Goal: Transaction & Acquisition: Purchase product/service

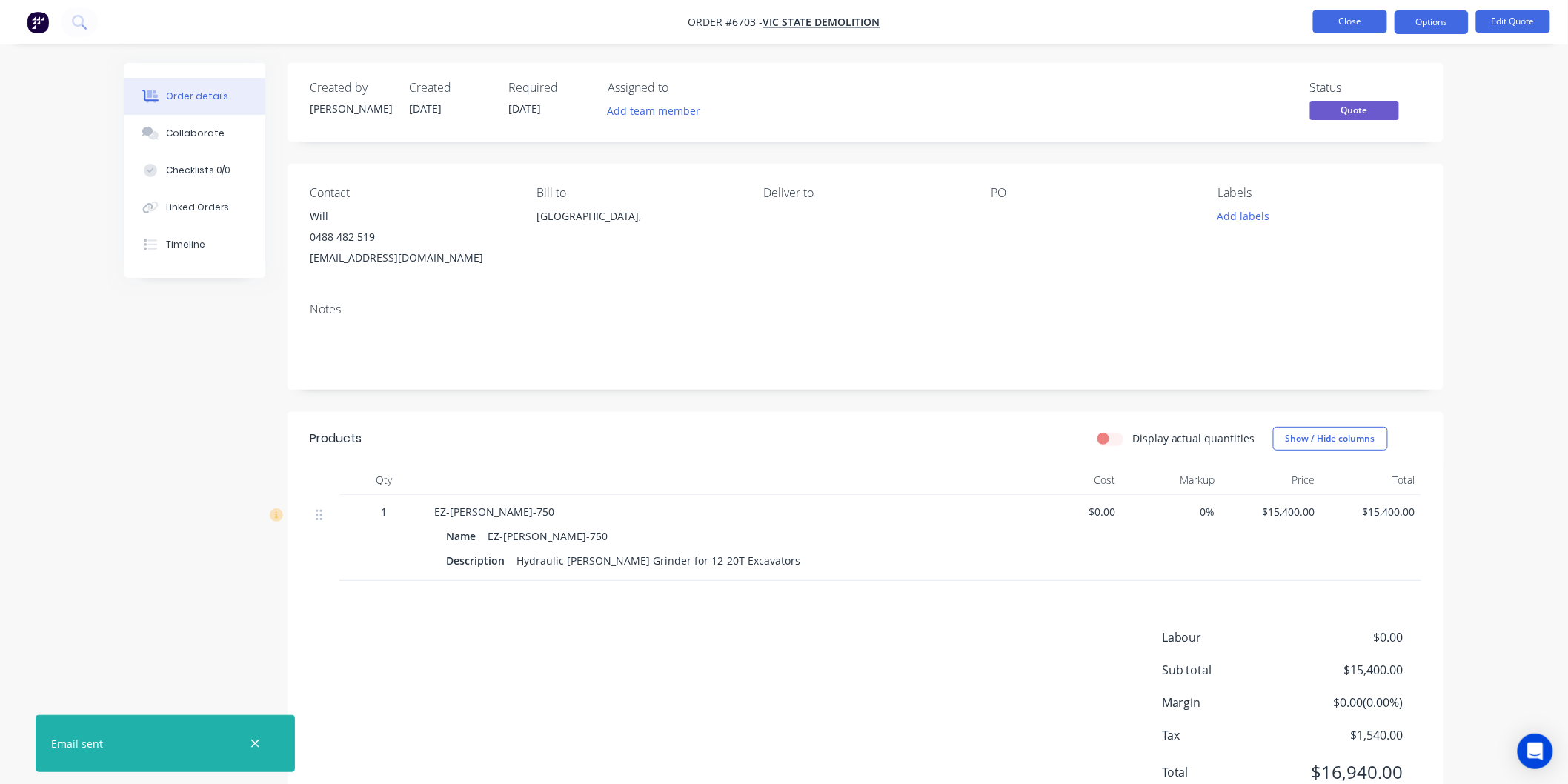
click at [1361, 26] on button "Close" at bounding box center [1350, 22] width 74 height 22
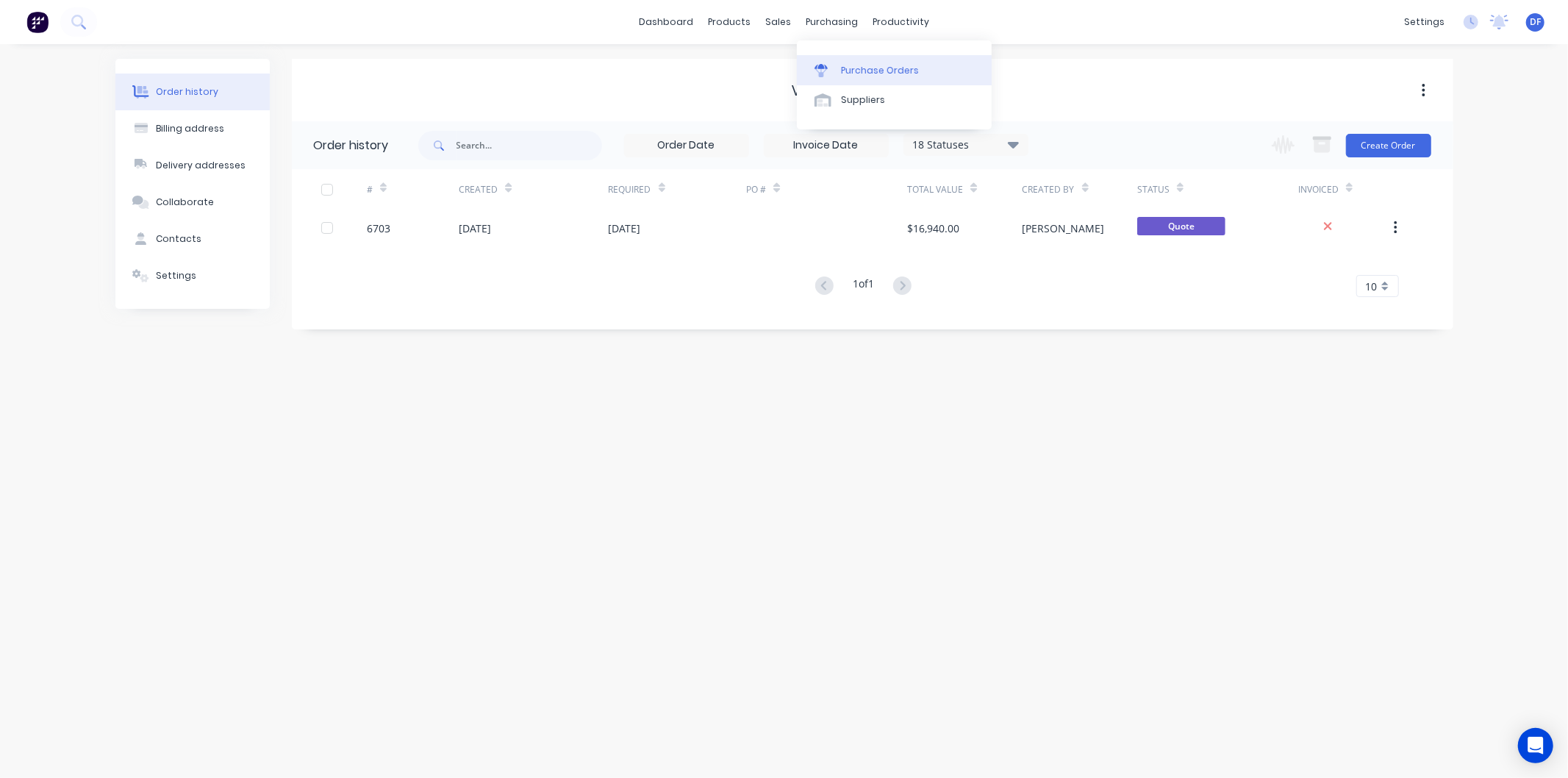
click at [867, 69] on div "Purchase Orders" at bounding box center [880, 71] width 78 height 13
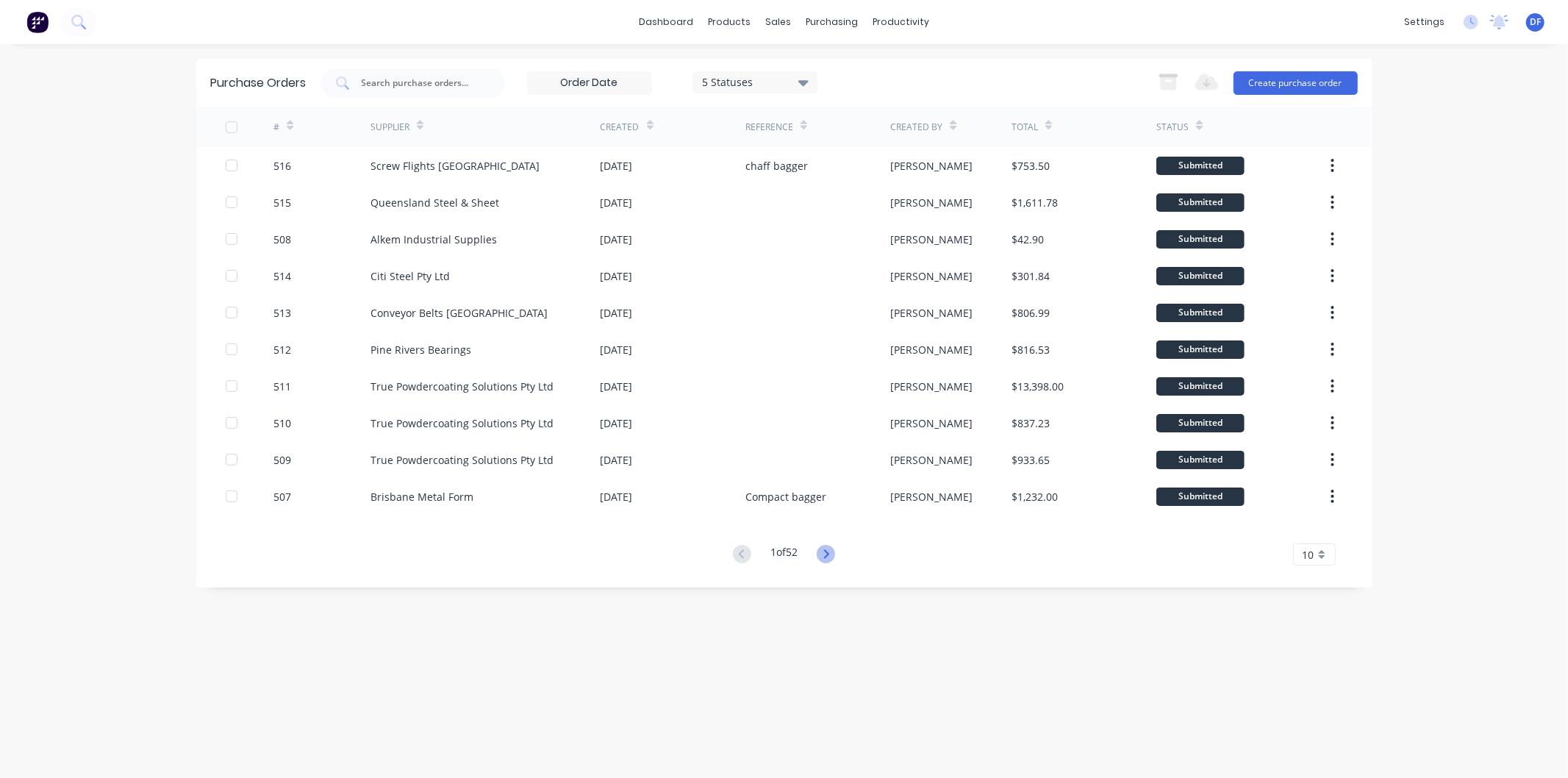
click at [825, 554] on icon at bounding box center [825, 554] width 18 height 18
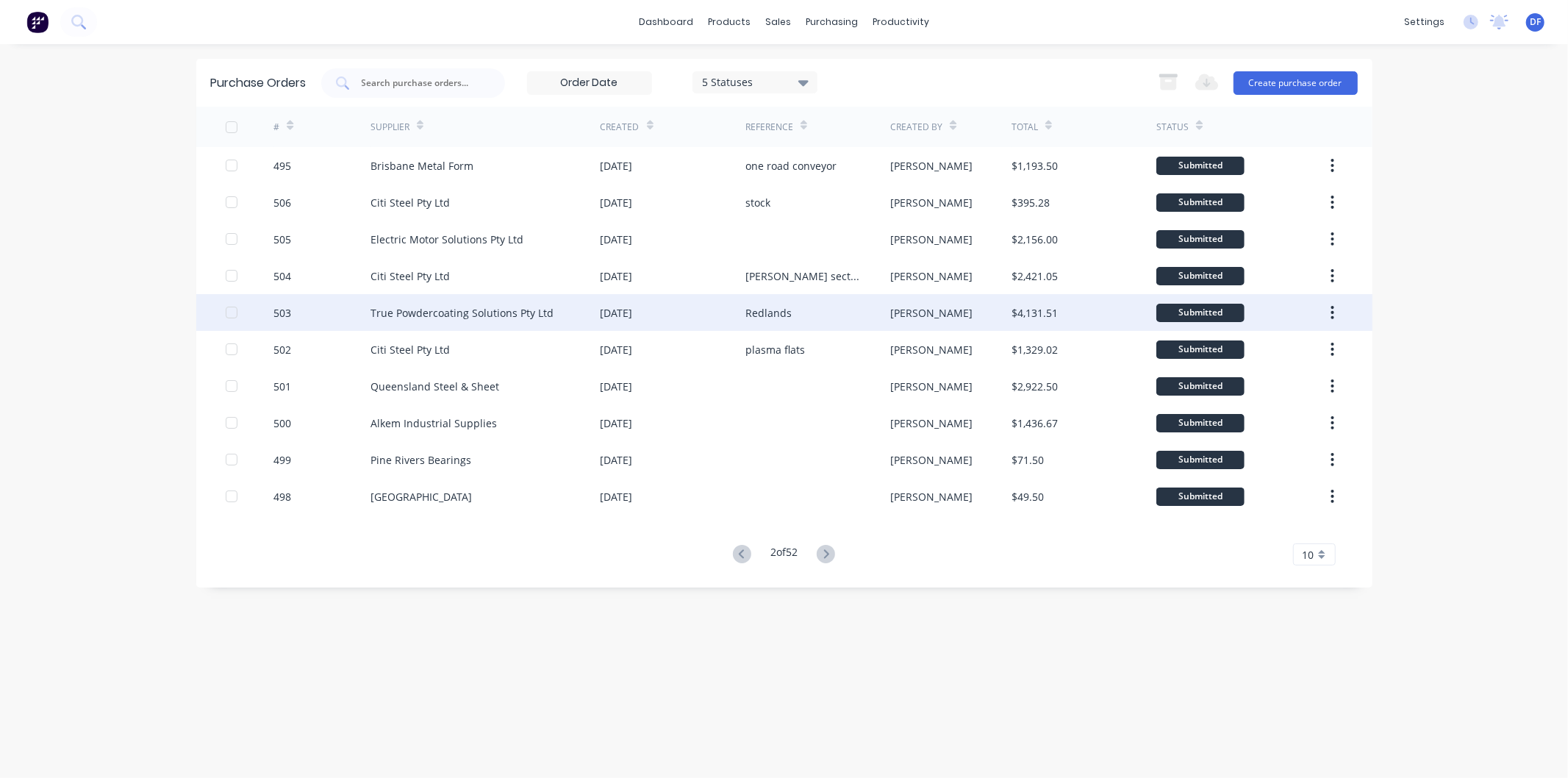
click at [490, 309] on div "True Powdercoating Solutions Pty Ltd" at bounding box center [461, 312] width 183 height 15
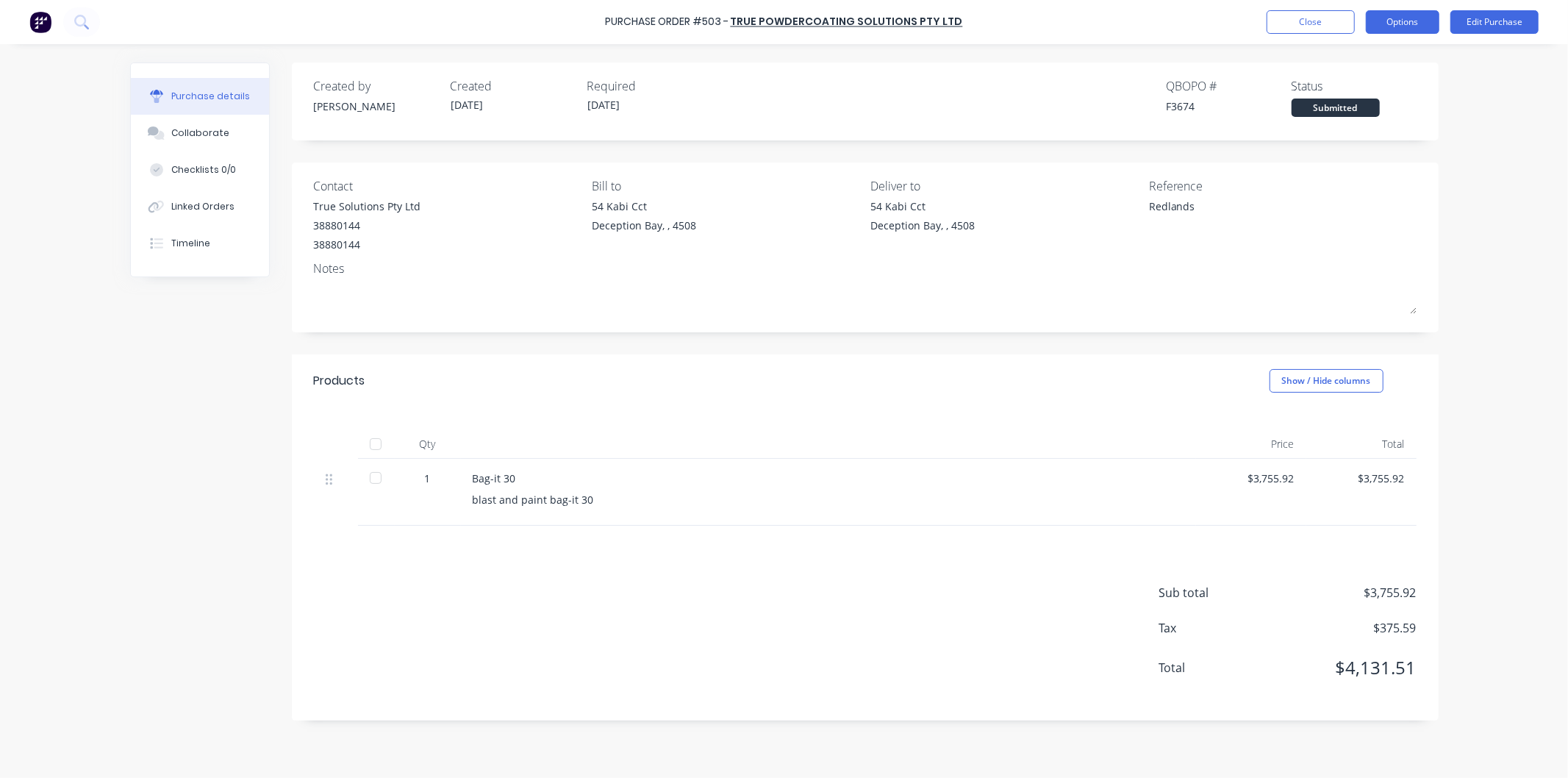
click at [1394, 18] on button "Options" at bounding box center [1402, 22] width 74 height 24
click at [1360, 57] on div "Print / Email" at bounding box center [1369, 59] width 113 height 21
click at [1352, 86] on div "With pricing" at bounding box center [1369, 89] width 113 height 21
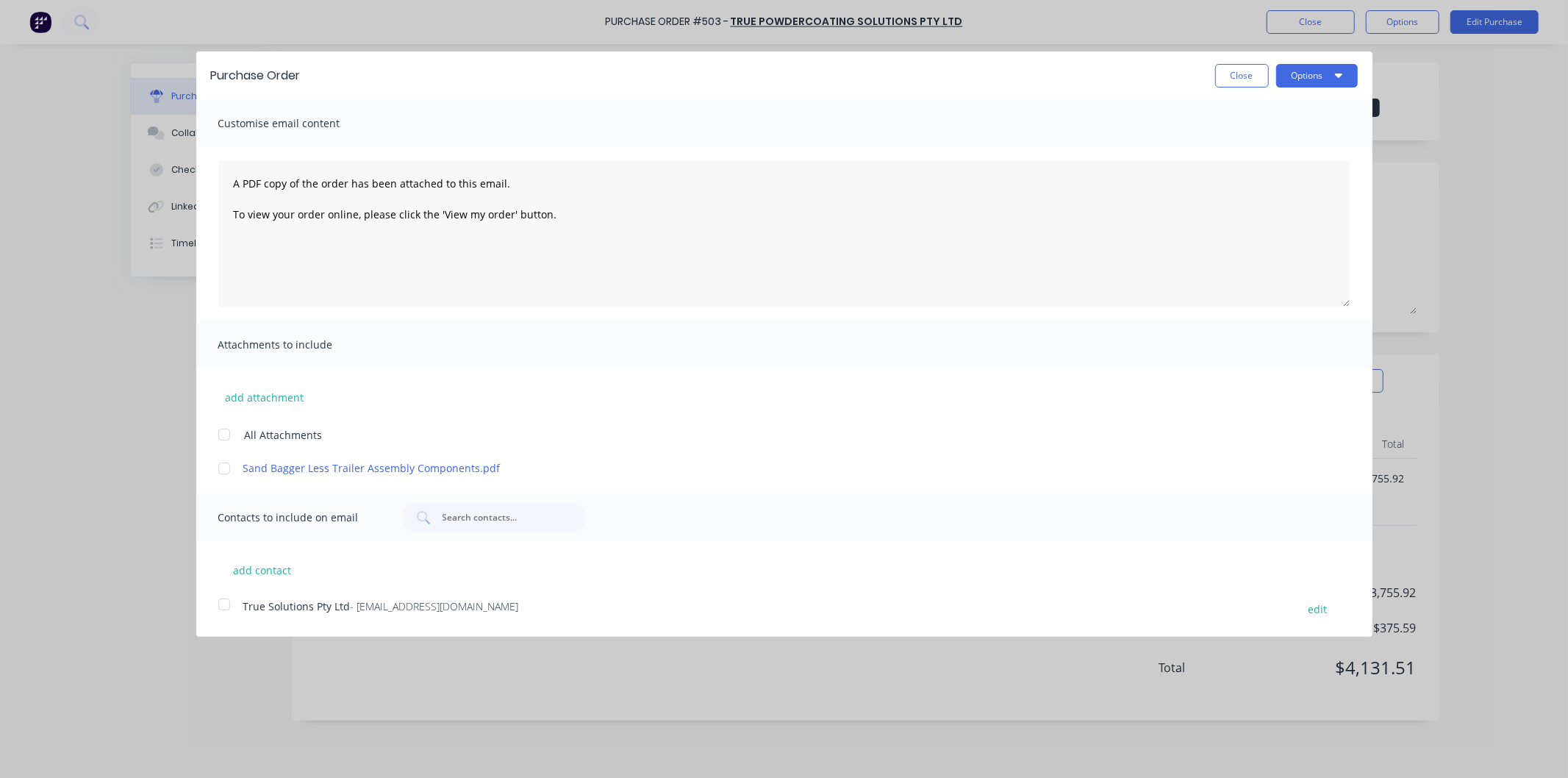
click at [275, 469] on link "Sand Bagger Less Trailer Assembly Components.pdf" at bounding box center [763, 468] width 1038 height 15
click at [1251, 69] on button "Close" at bounding box center [1242, 76] width 54 height 24
type textarea "x"
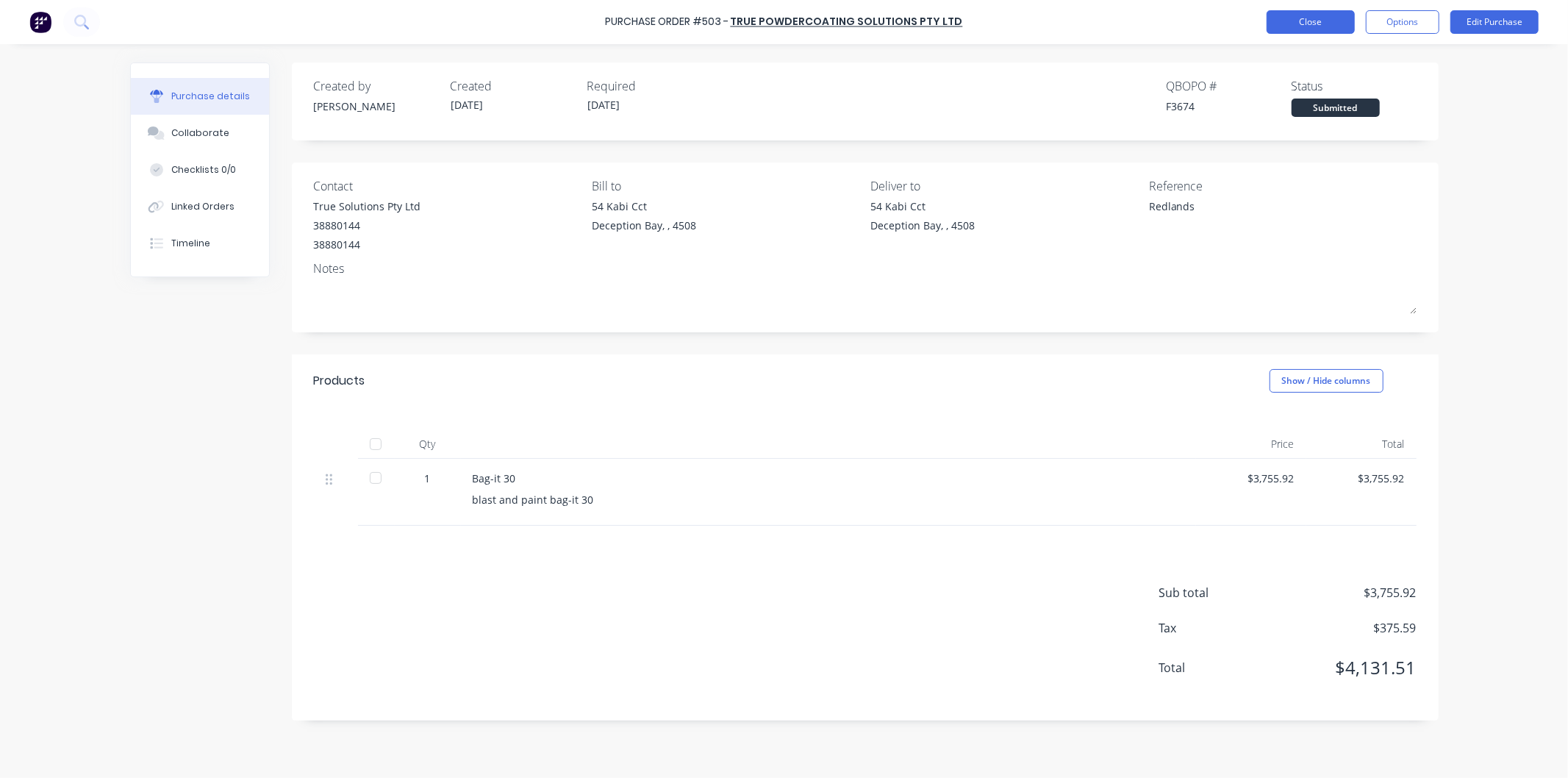
click at [1303, 20] on button "Close" at bounding box center [1310, 22] width 88 height 24
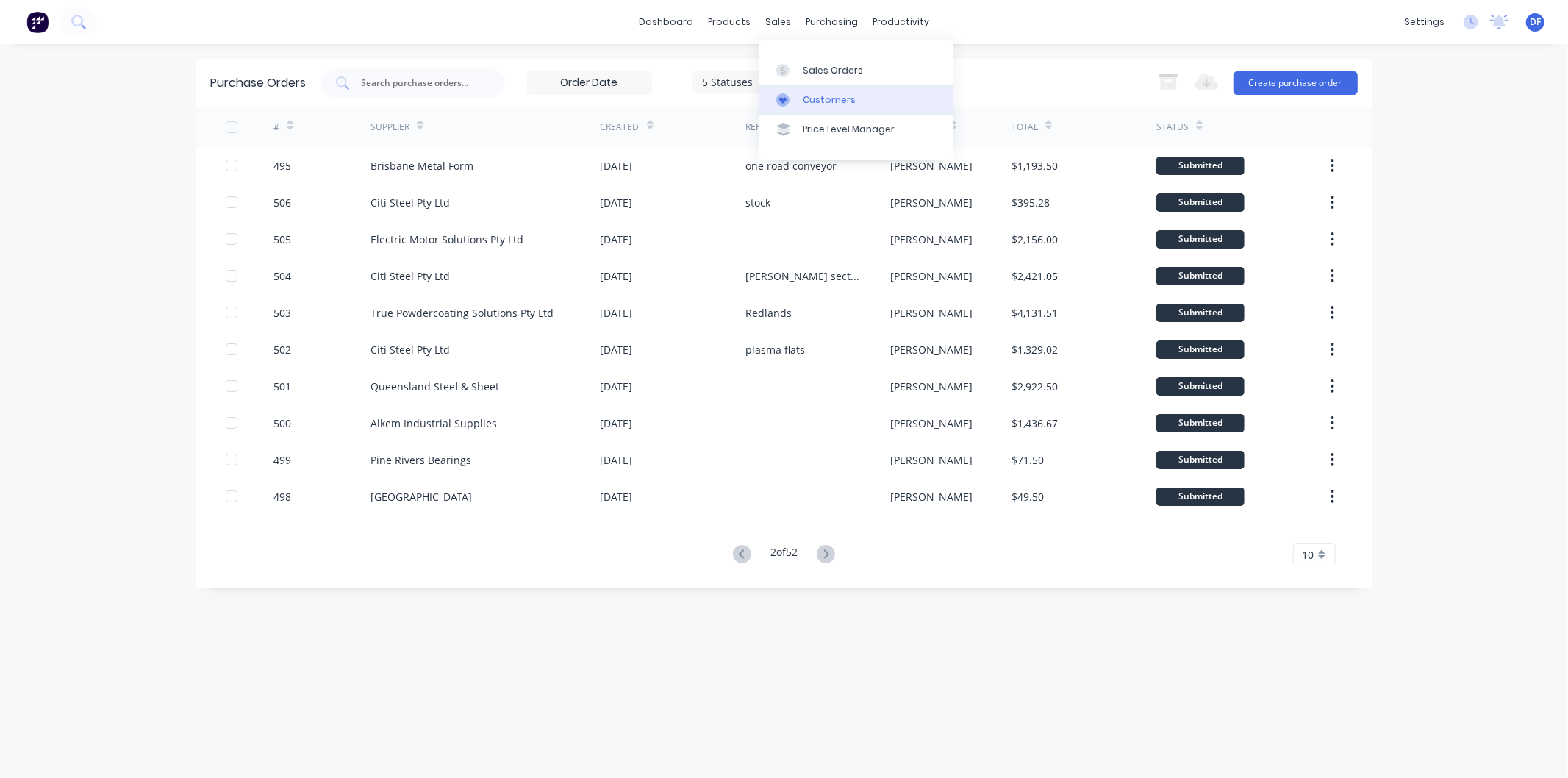
click at [809, 91] on link "Customers" at bounding box center [856, 100] width 195 height 29
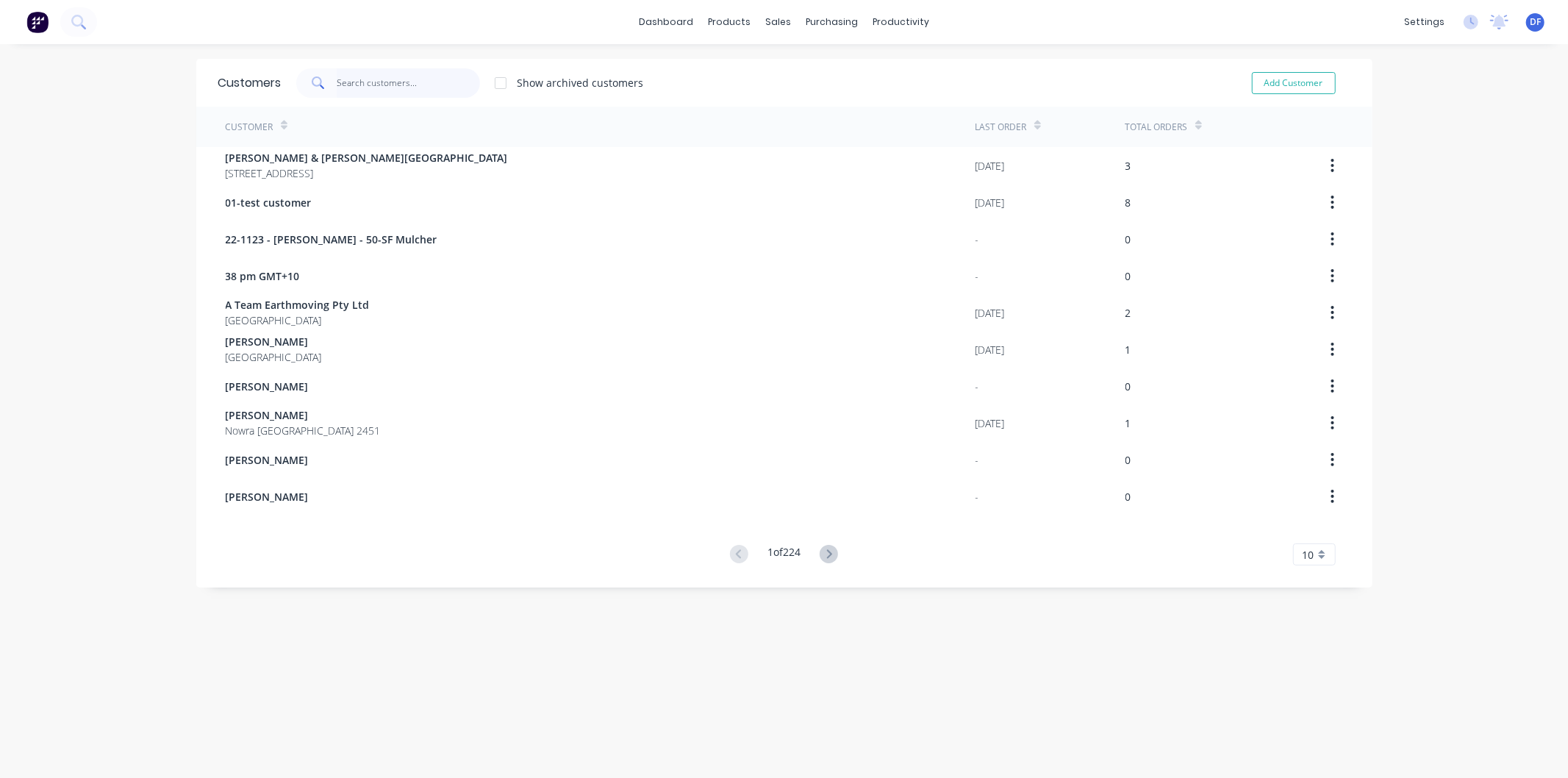
click at [365, 82] on input "text" at bounding box center [408, 82] width 143 height 29
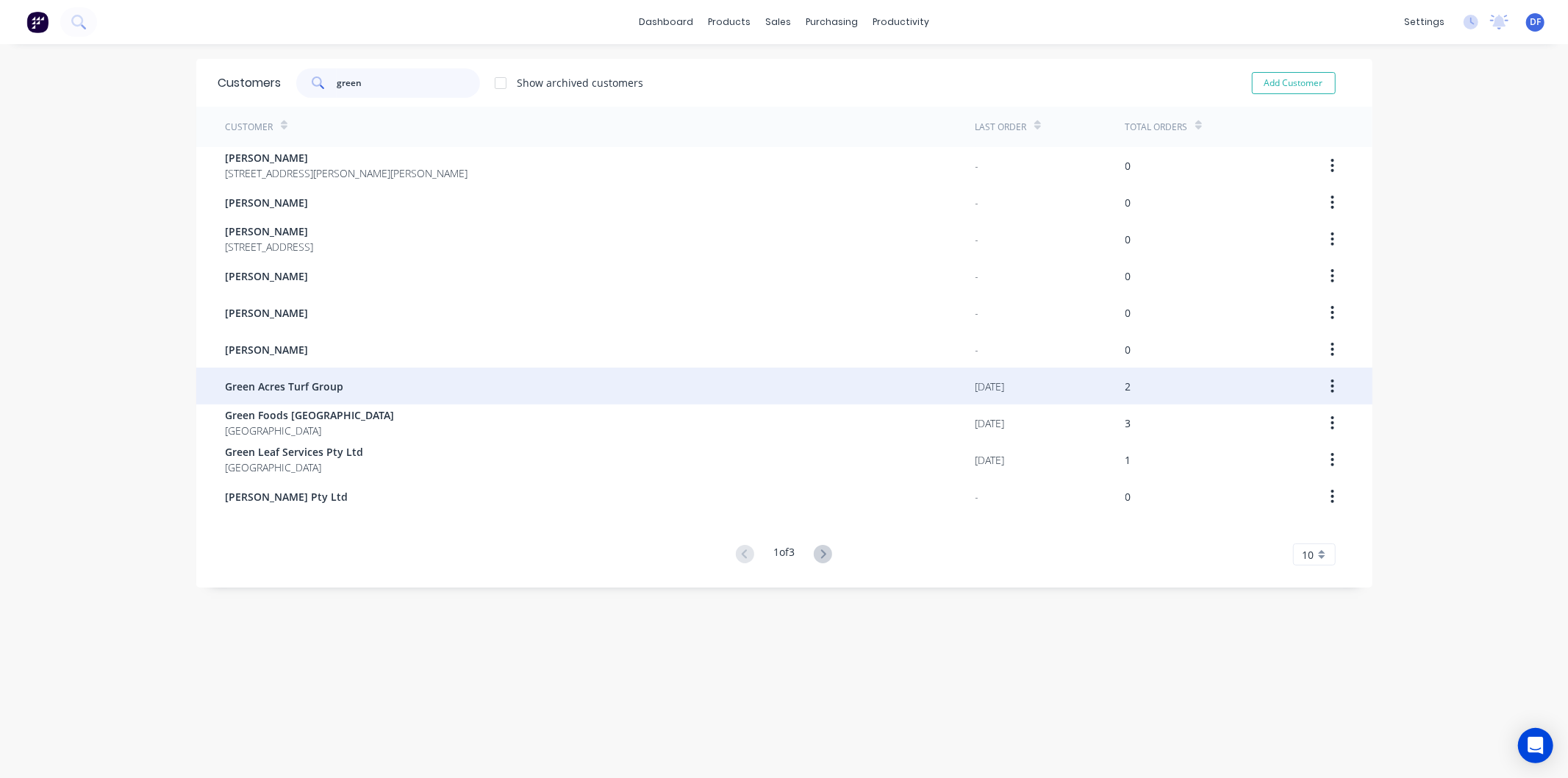
type input "green"
click at [303, 383] on span "Green Acres Turf Group" at bounding box center [285, 386] width 118 height 15
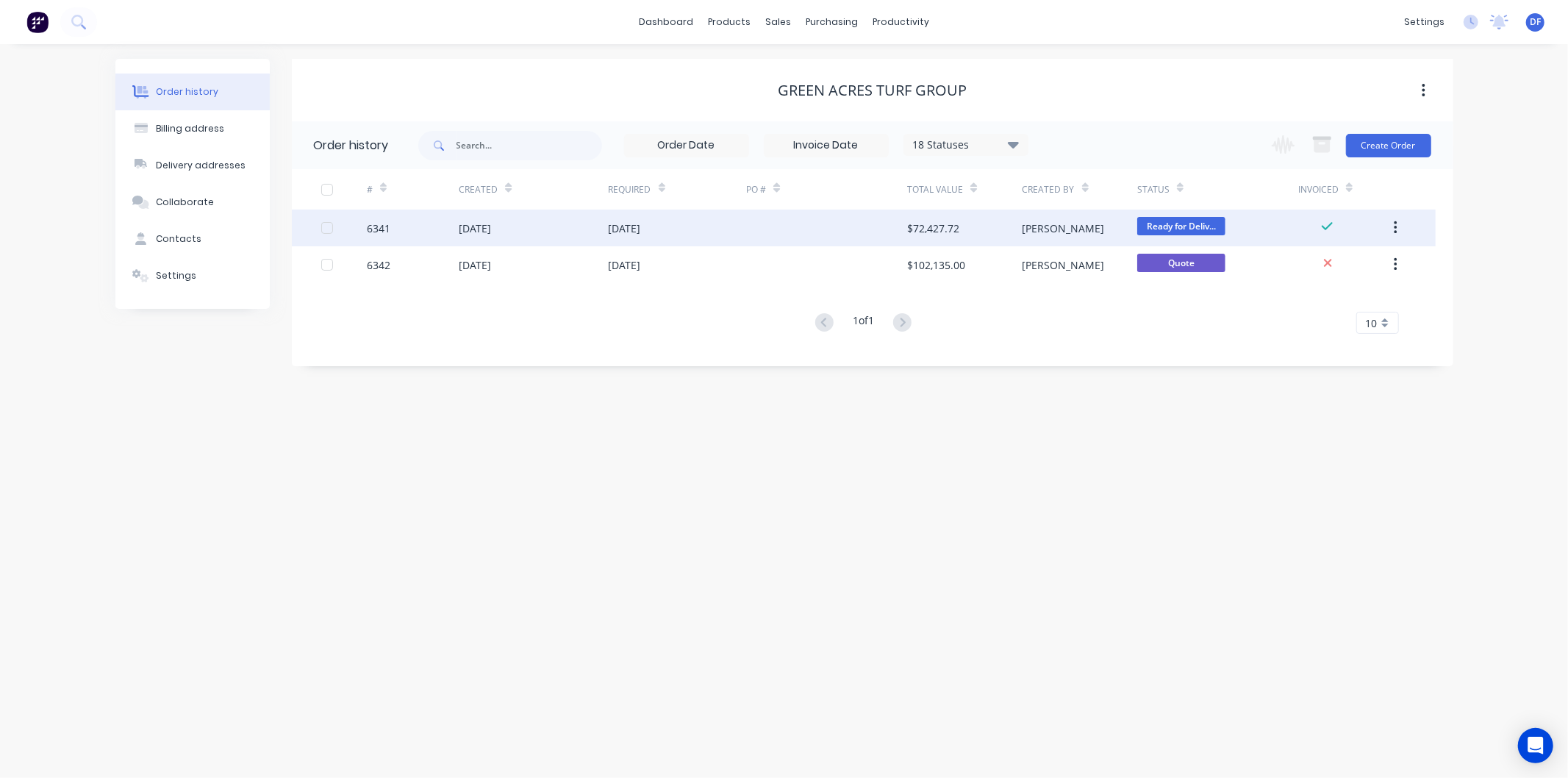
click at [491, 228] on div "27 Mar 2025" at bounding box center [475, 228] width 33 height 15
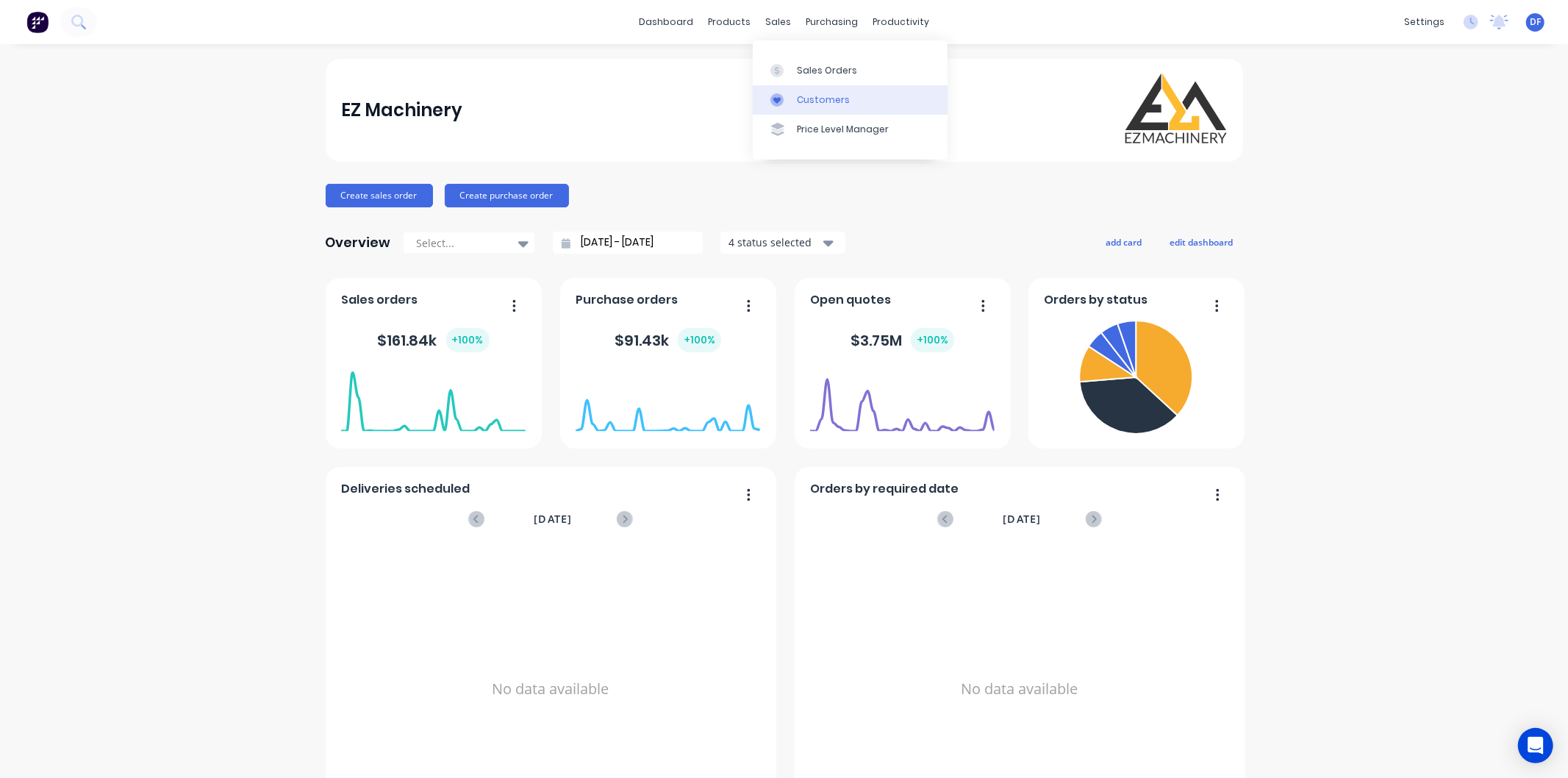
click at [813, 94] on div "Customers" at bounding box center [823, 100] width 53 height 13
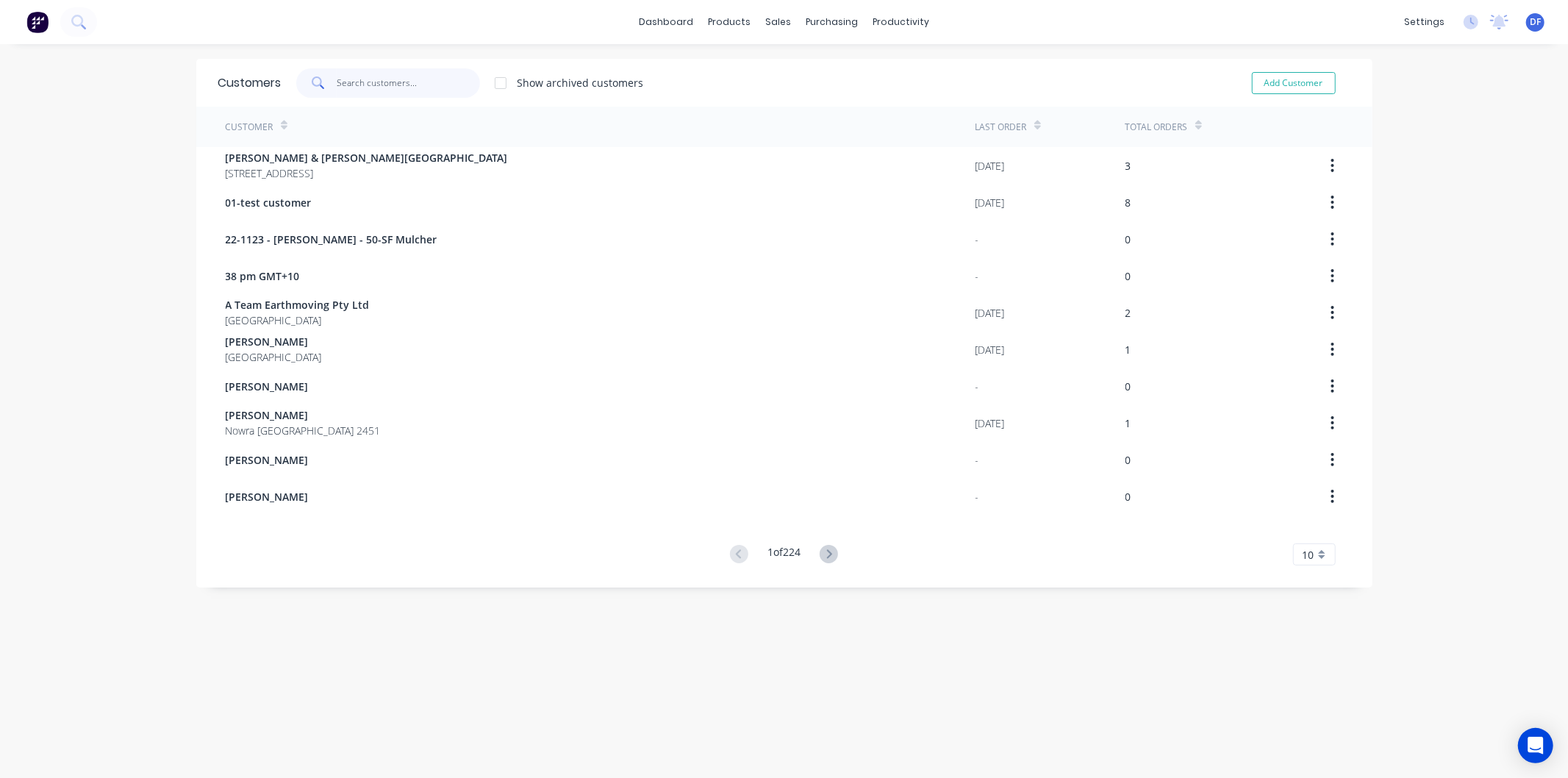
click at [350, 86] on input "text" at bounding box center [408, 82] width 143 height 29
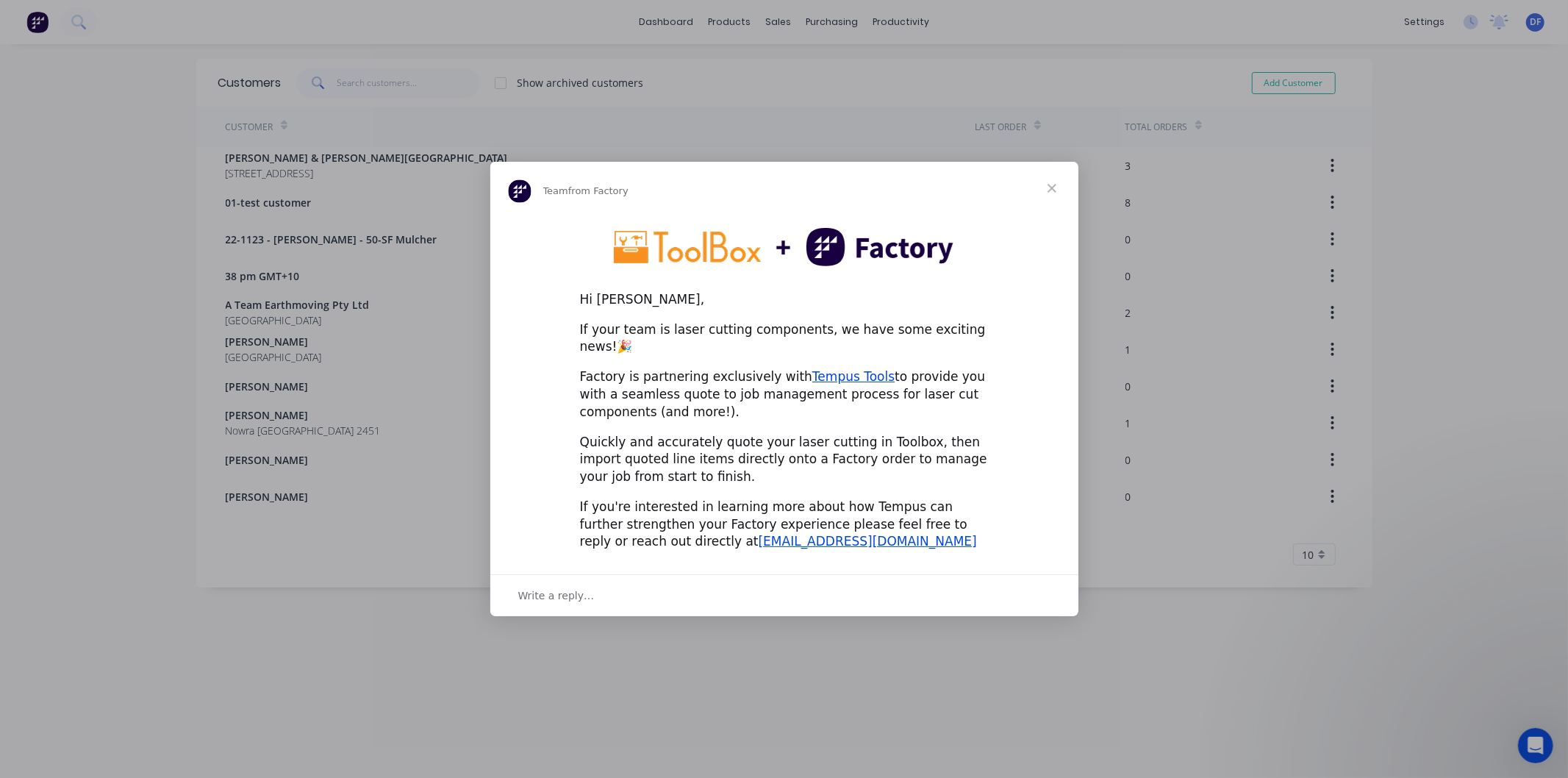
click at [1055, 194] on span "Close" at bounding box center [1052, 188] width 53 height 53
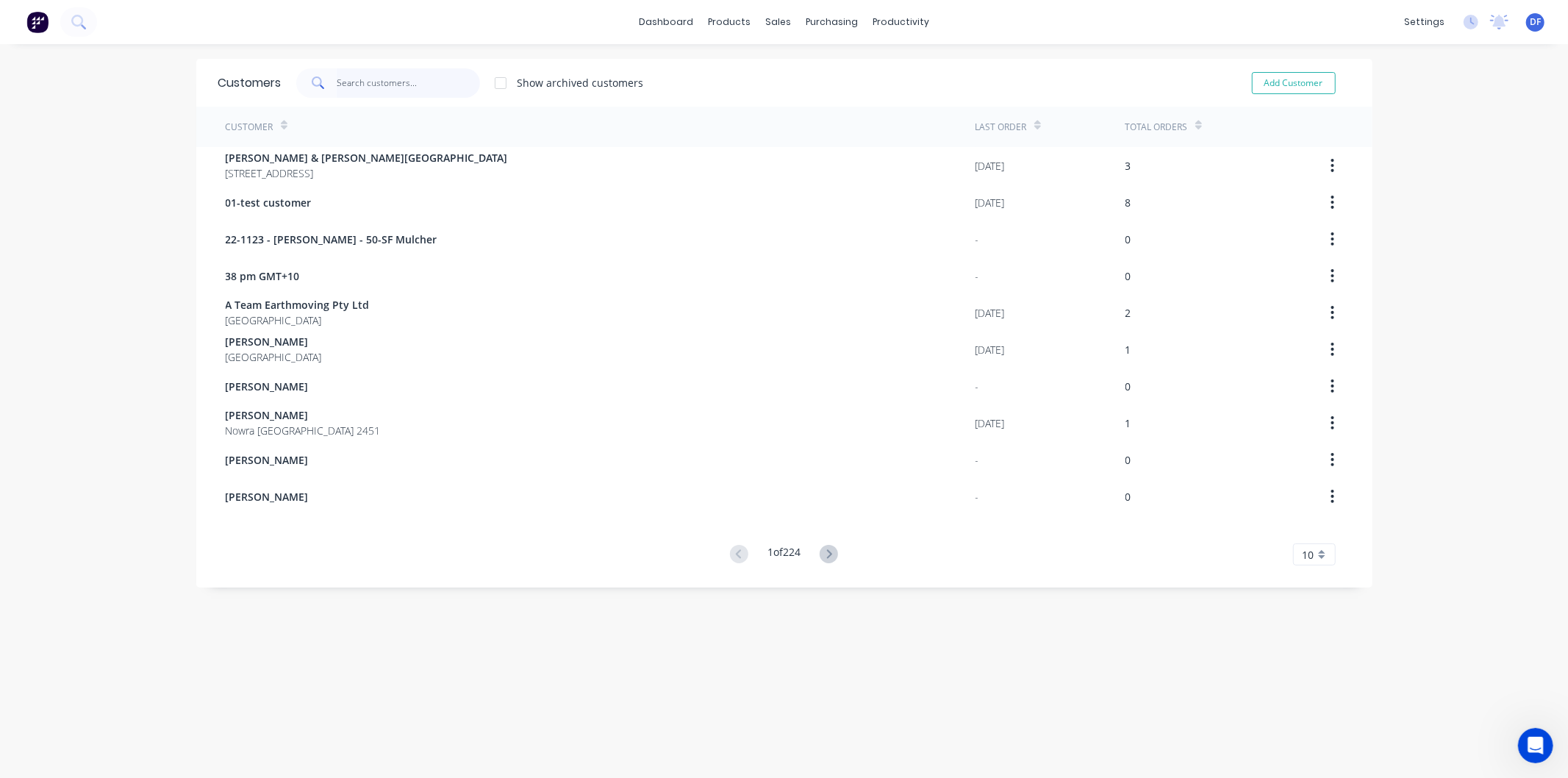
click at [376, 79] on input "text" at bounding box center [408, 82] width 143 height 29
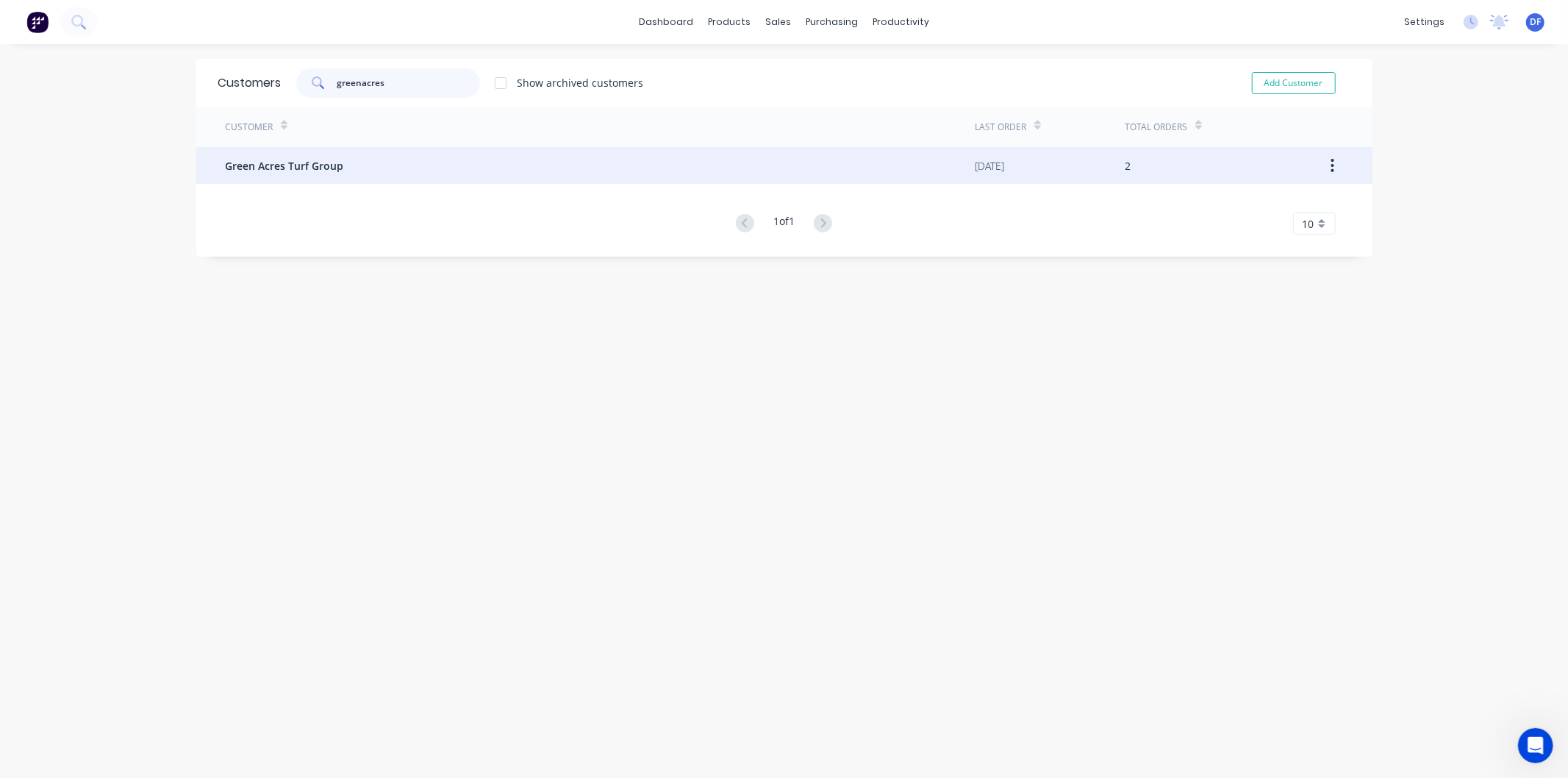
type input "greenacres"
click at [308, 164] on span "Green Acres Turf Group" at bounding box center [285, 165] width 118 height 15
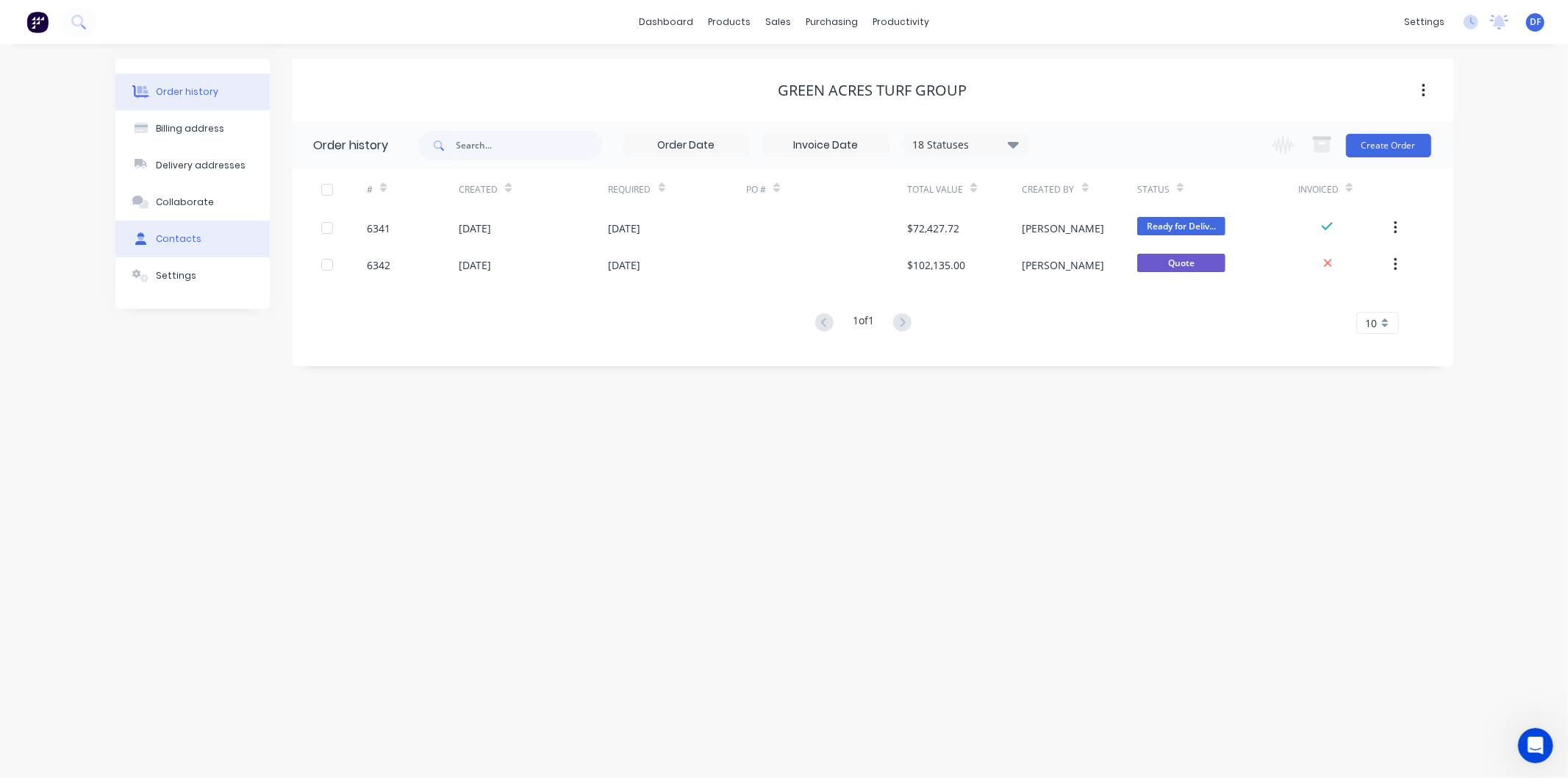
click at [162, 236] on div "Contacts" at bounding box center [178, 239] width 45 height 13
select select "AU"
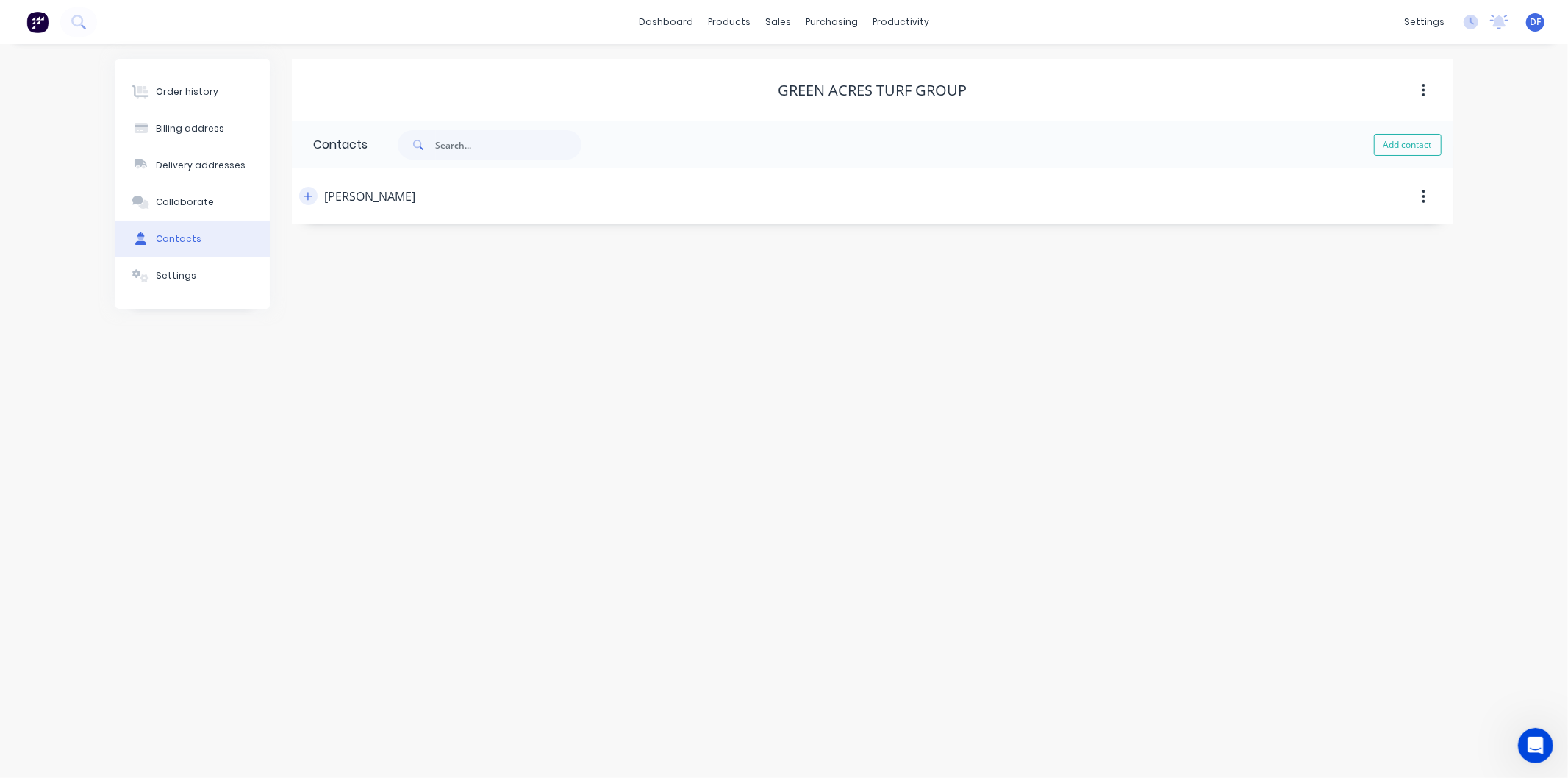
click at [308, 192] on icon "button" at bounding box center [308, 196] width 9 height 10
drag, startPoint x: 444, startPoint y: 427, endPoint x: 361, endPoint y: 429, distance: 83.0
click at [361, 429] on input "0427 003 541" at bounding box center [449, 424] width 177 height 17
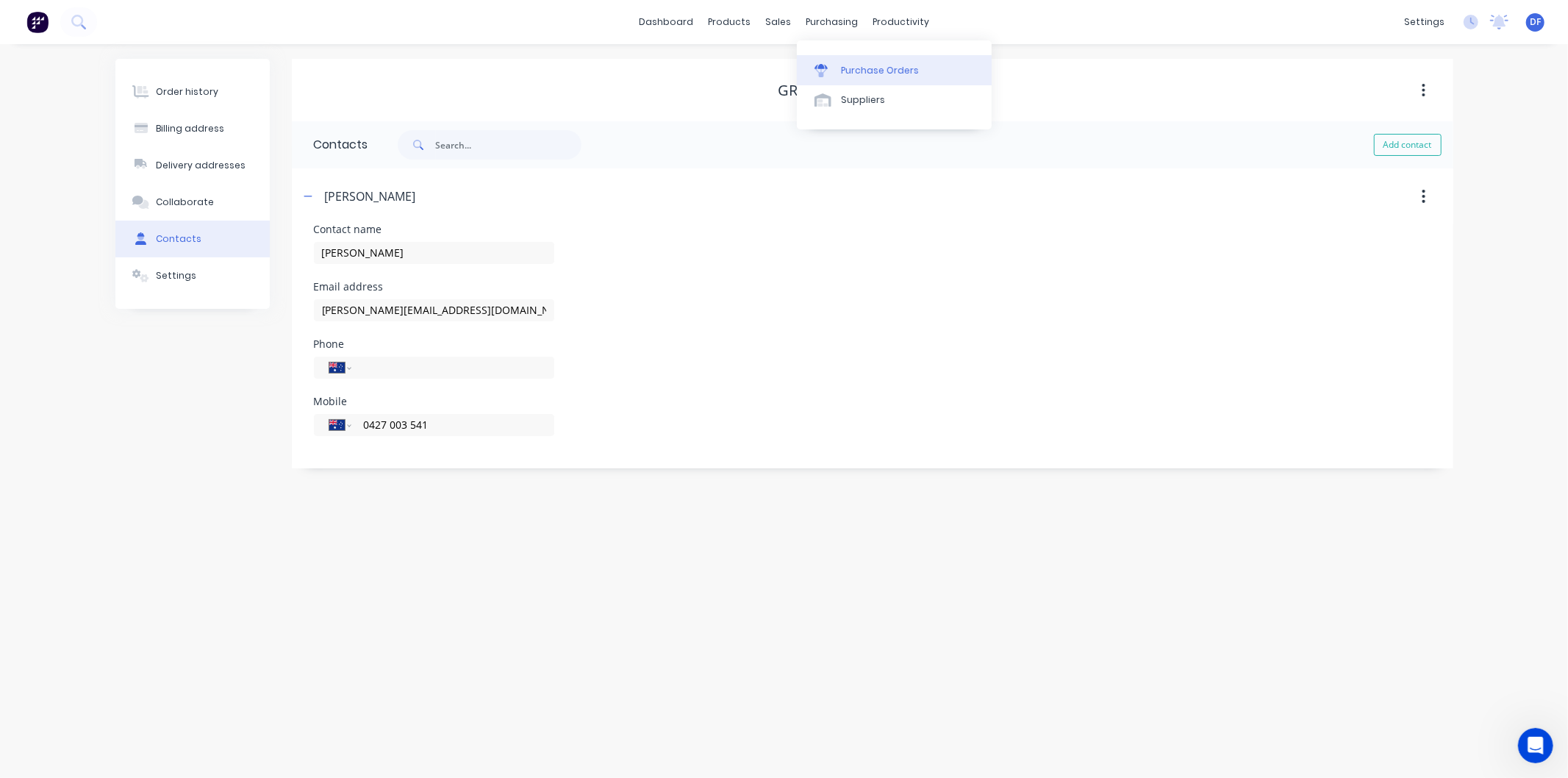
click at [858, 66] on div "Purchase Orders" at bounding box center [880, 71] width 78 height 13
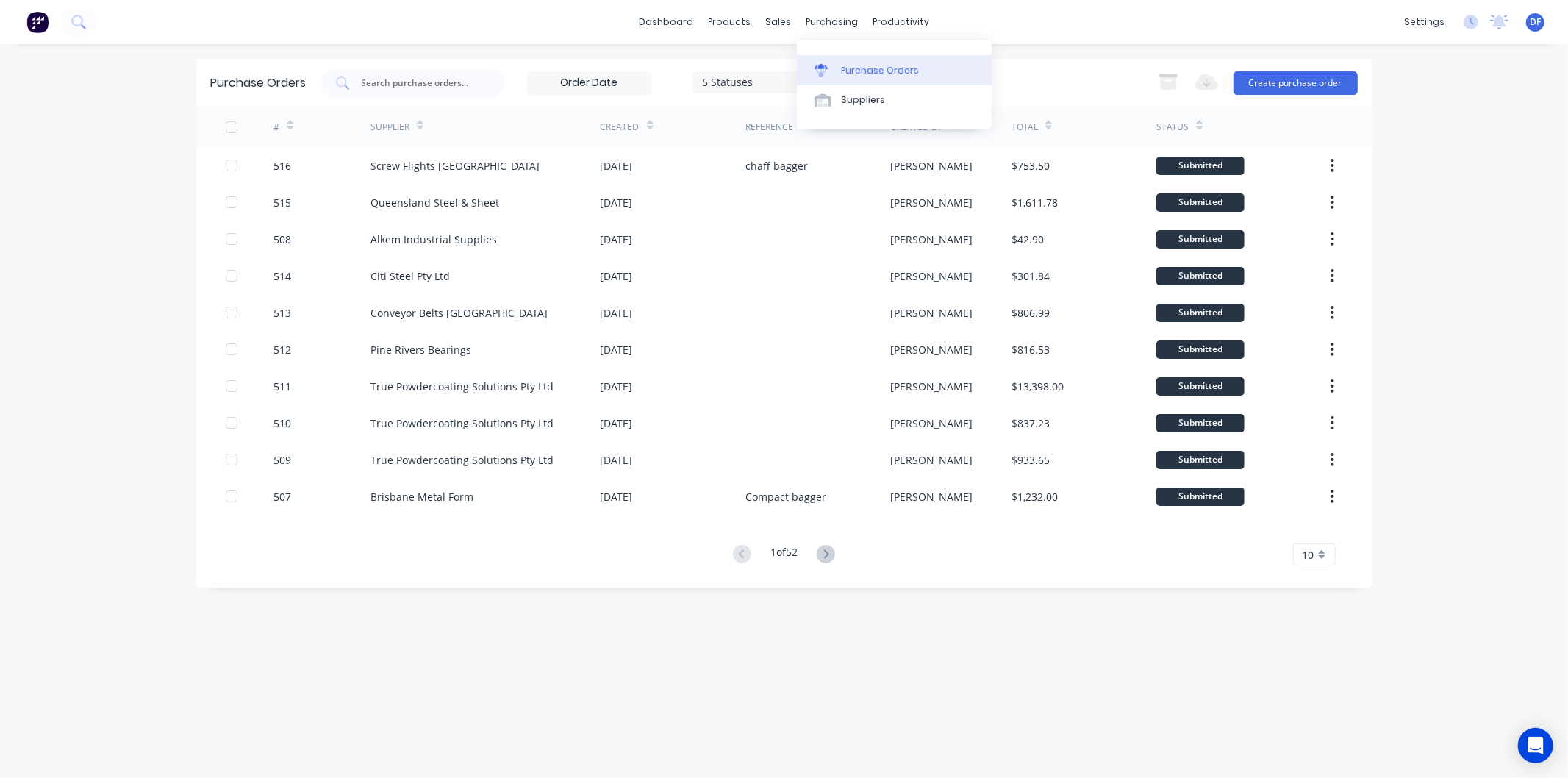
click at [875, 61] on link "Purchase Orders" at bounding box center [894, 70] width 195 height 29
click at [822, 551] on icon at bounding box center [825, 554] width 18 height 18
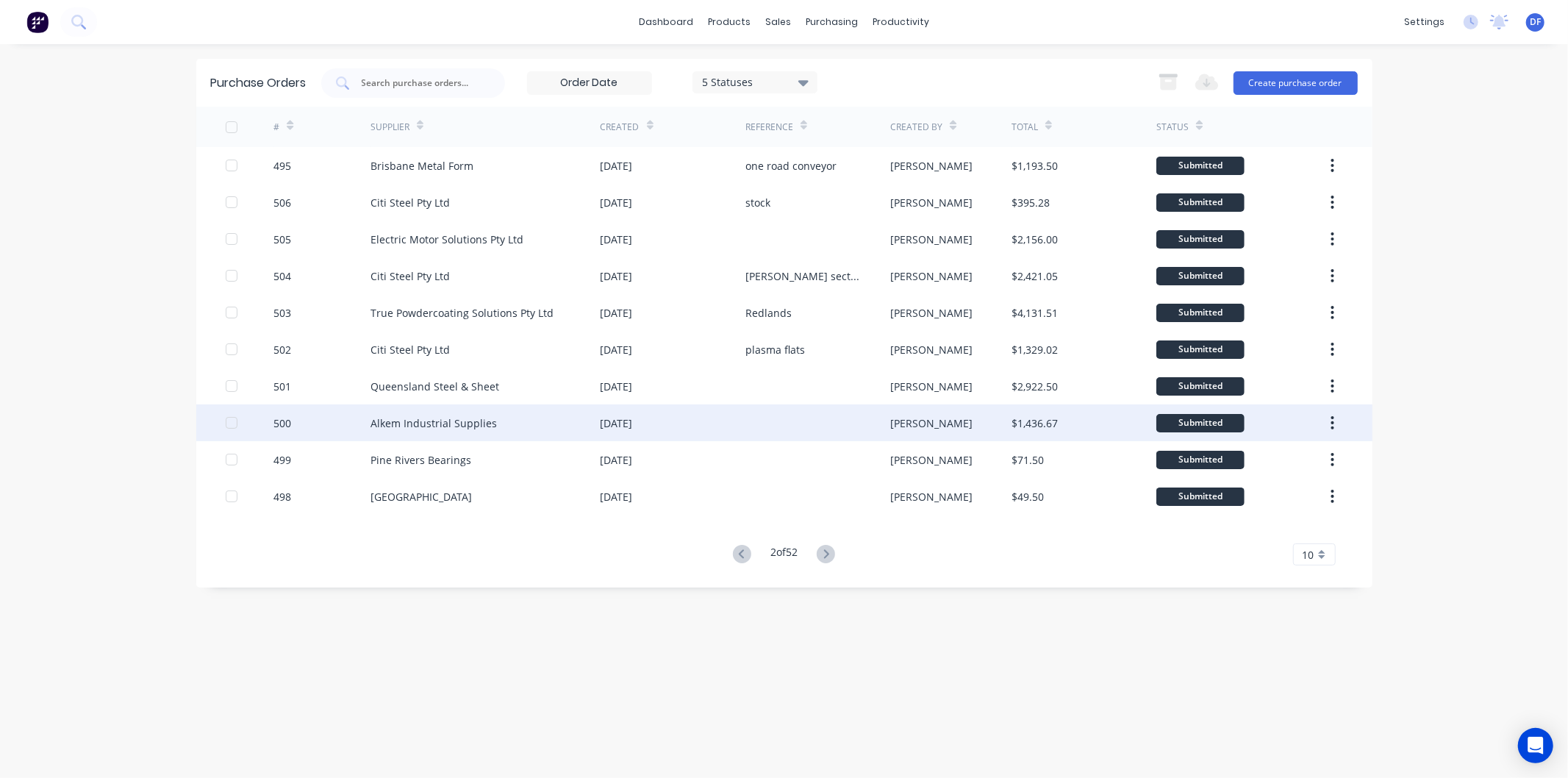
click at [437, 416] on div "Alkem Industrial Supplies" at bounding box center [433, 423] width 126 height 15
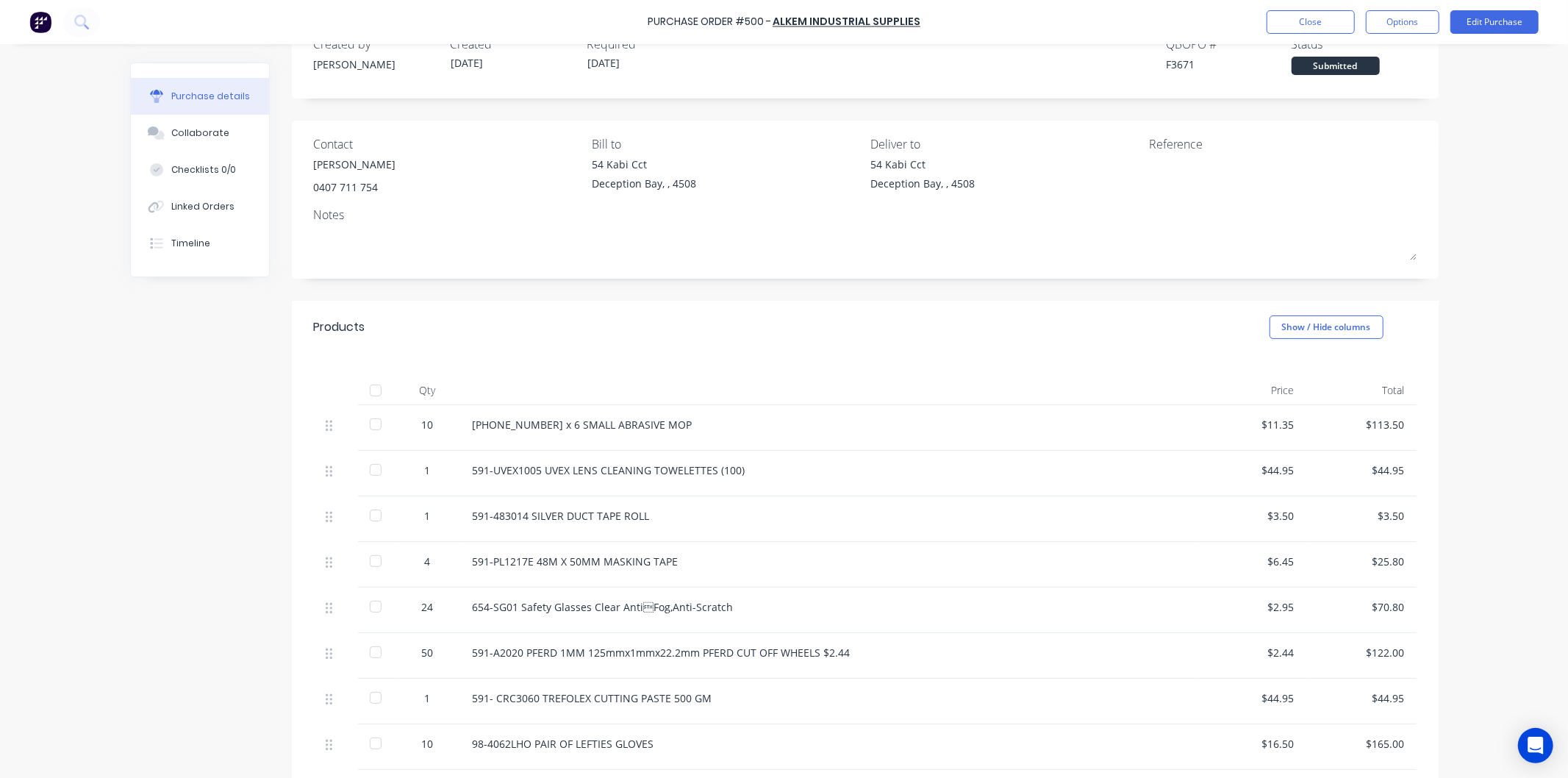
scroll to position [82, 0]
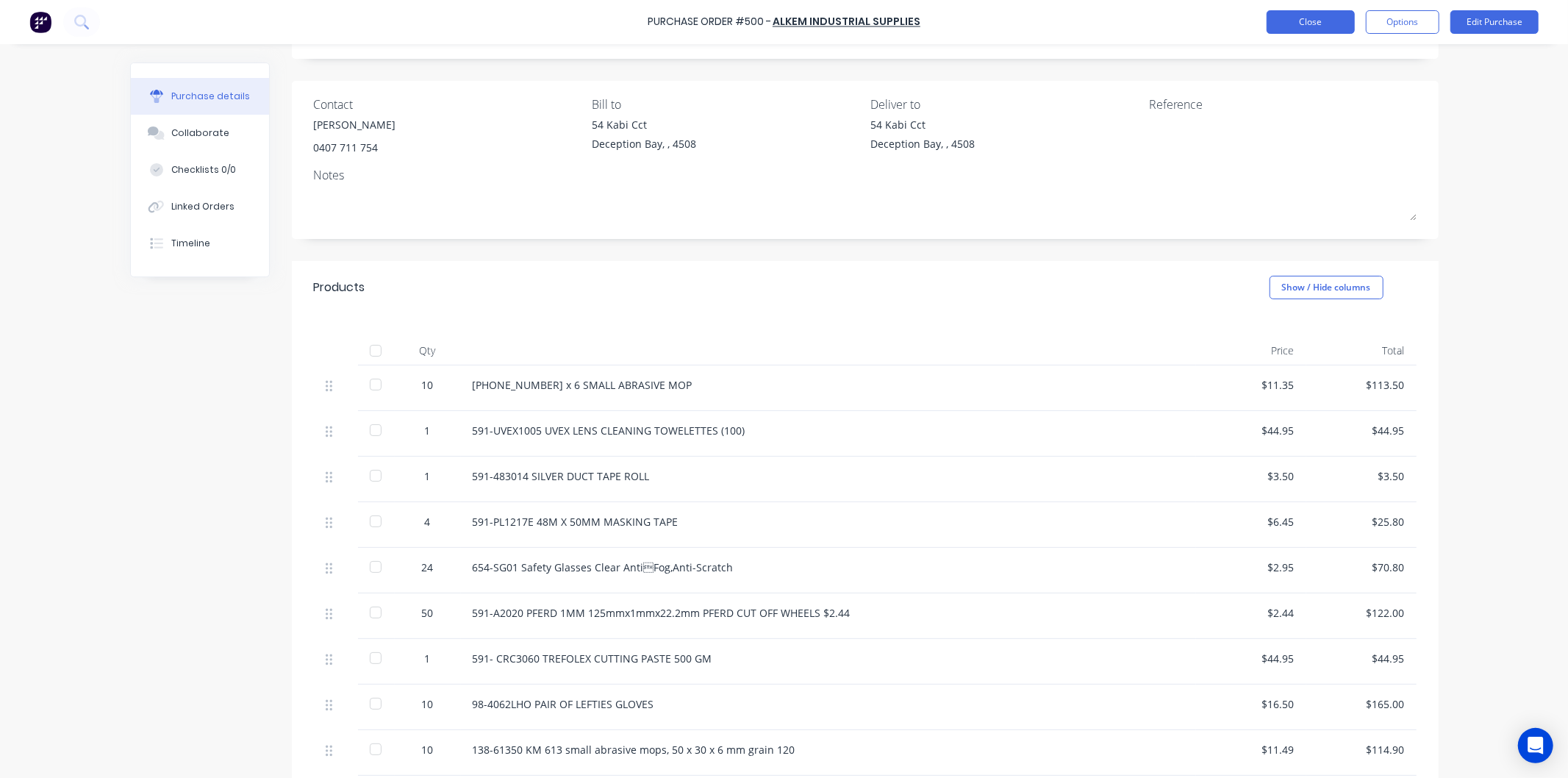
click at [1299, 17] on button "Close" at bounding box center [1310, 22] width 88 height 24
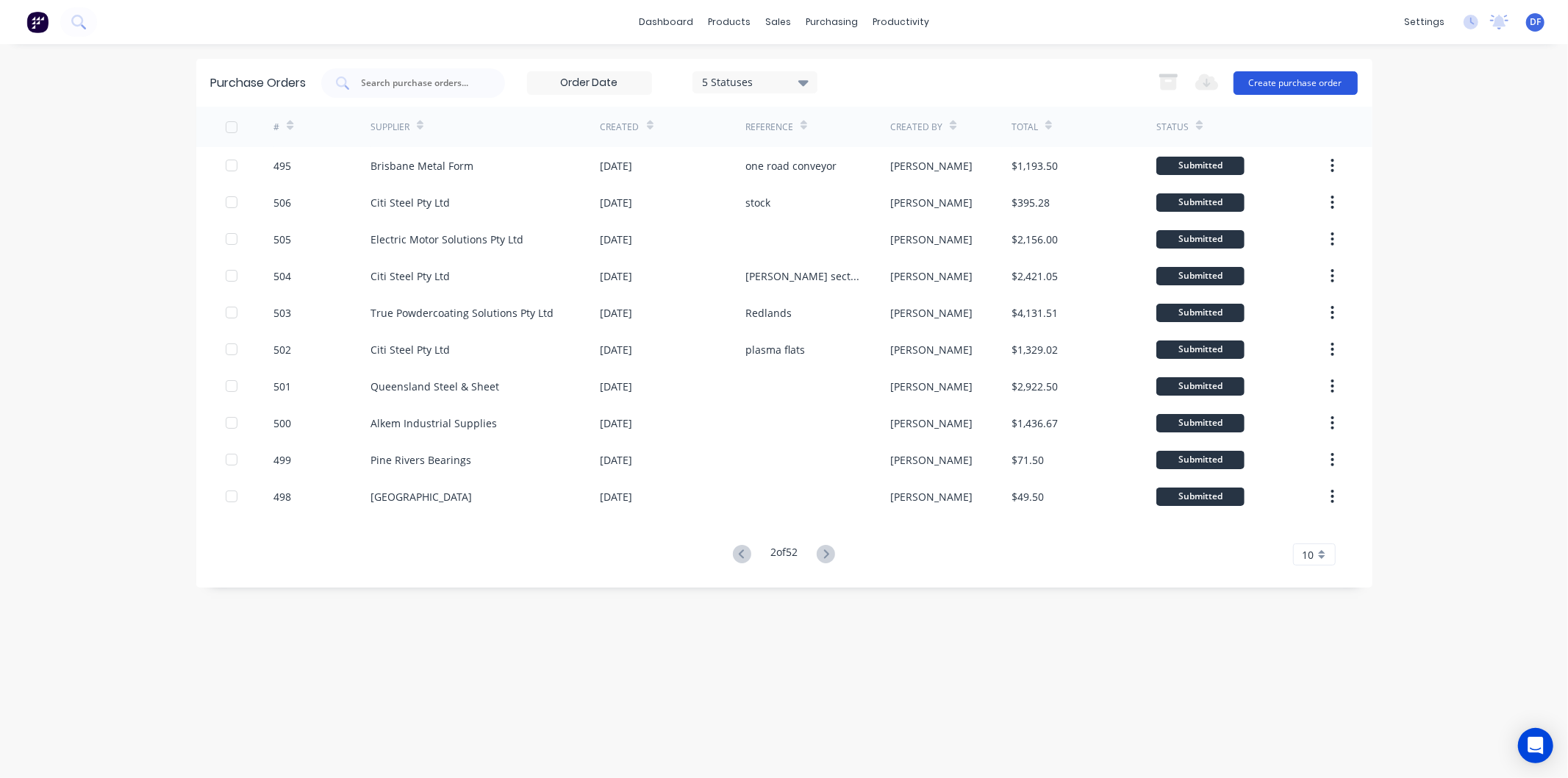
click at [1275, 81] on button "Create purchase order" at bounding box center [1295, 83] width 124 height 24
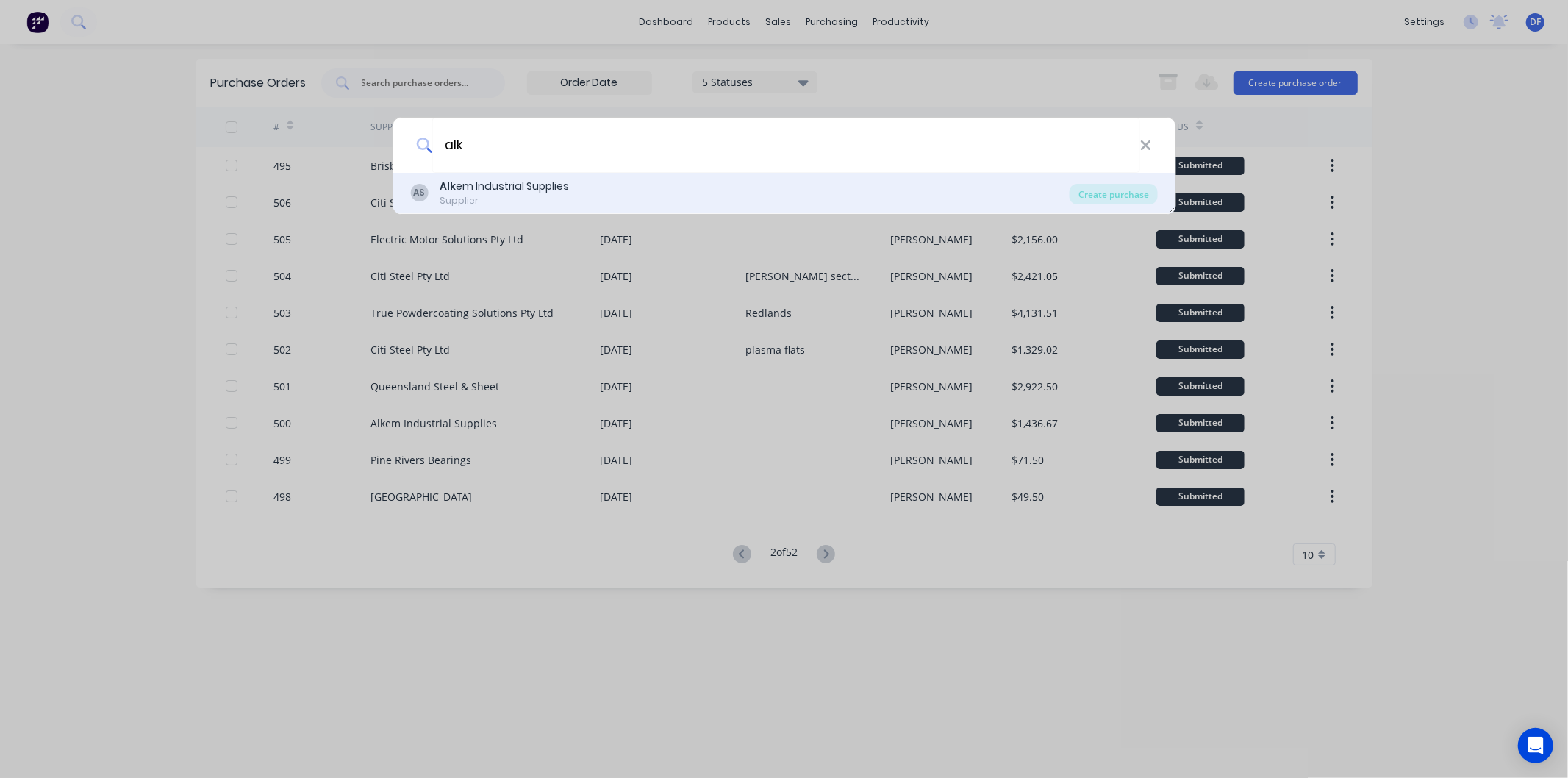
type input "alk"
click at [503, 189] on div "Alk em Industrial Supplies" at bounding box center [504, 186] width 129 height 15
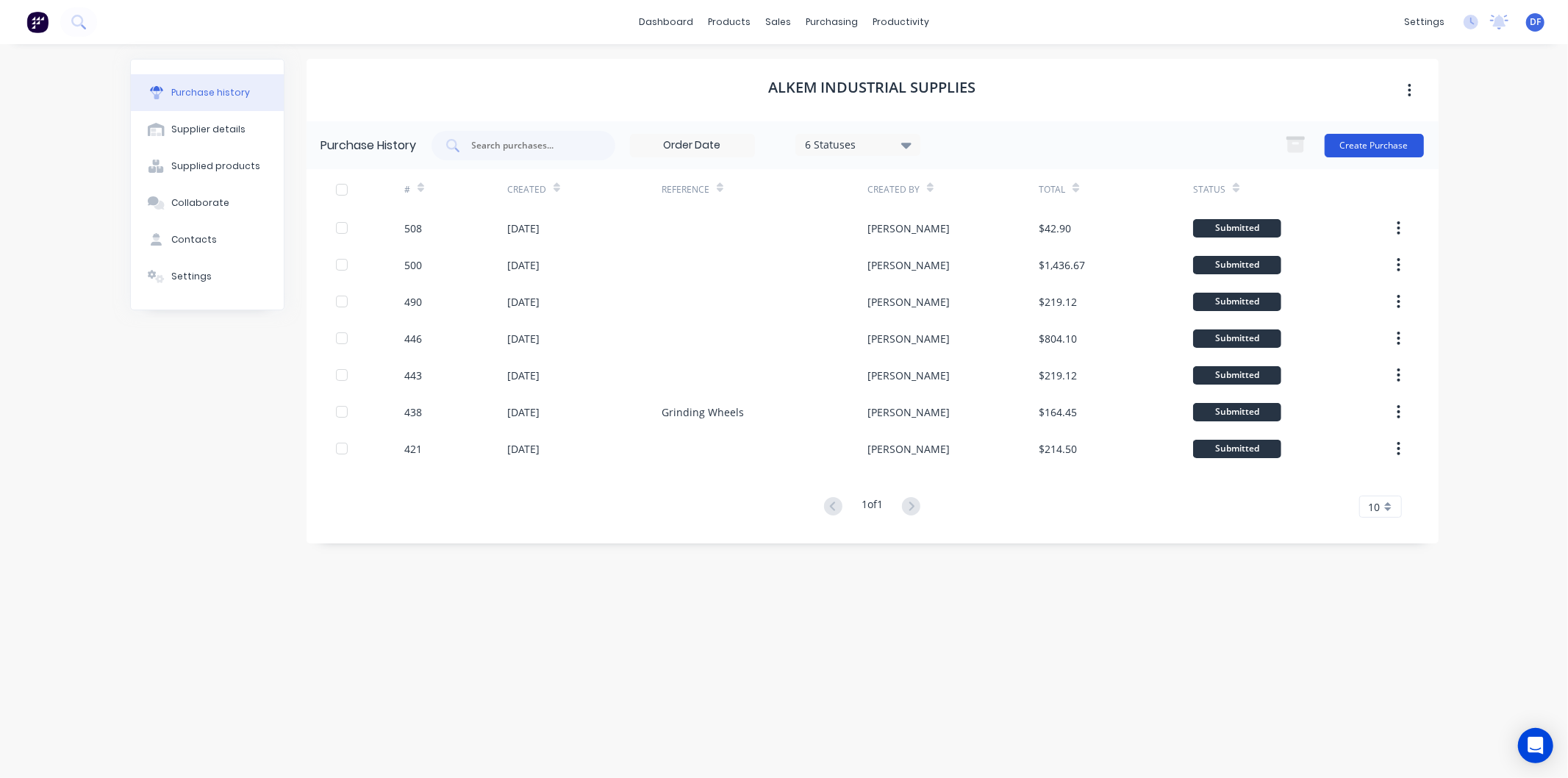
click at [1385, 142] on button "Create Purchase" at bounding box center [1374, 146] width 99 height 24
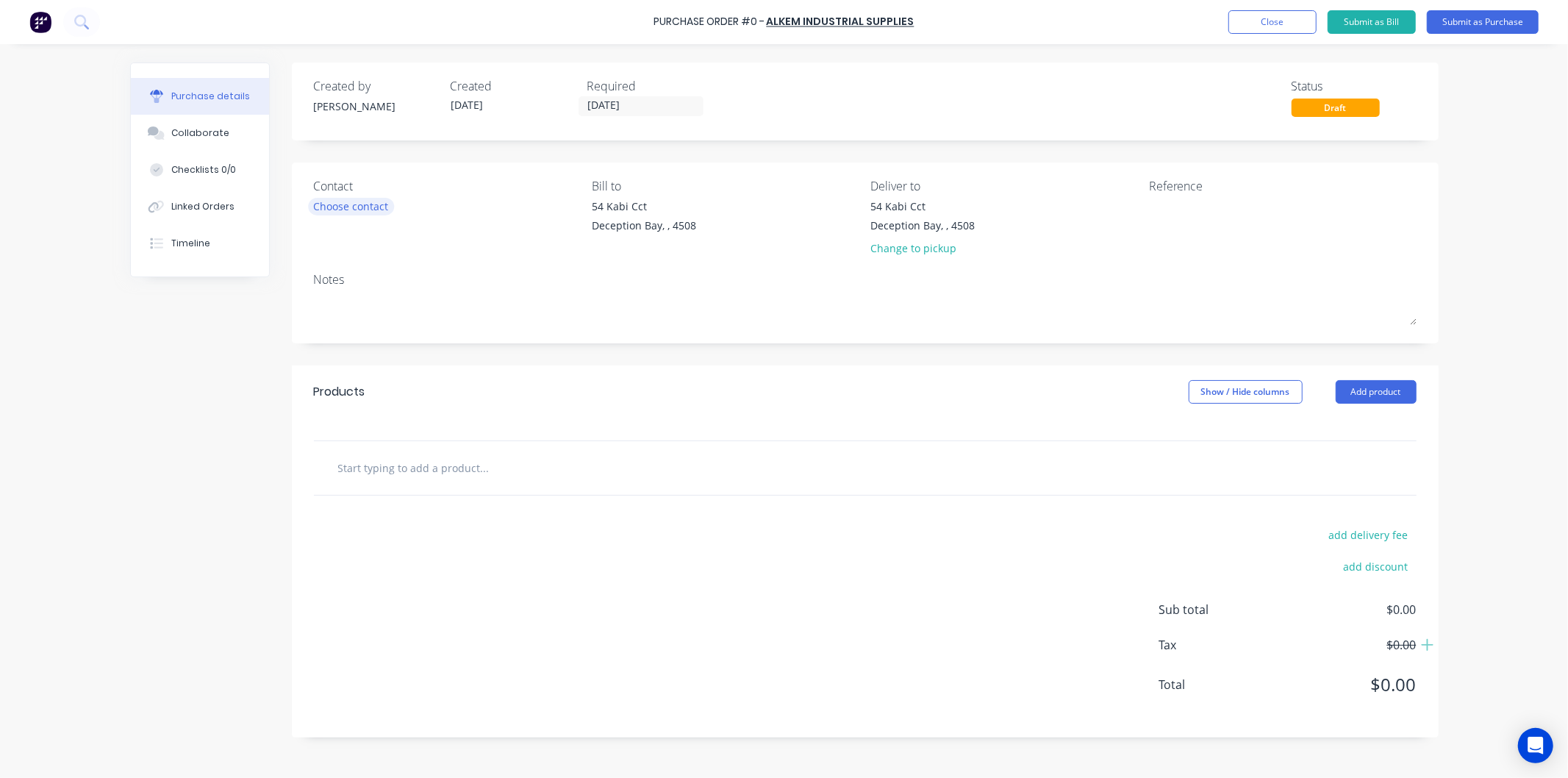
click at [358, 208] on div "Choose contact" at bounding box center [351, 205] width 75 height 15
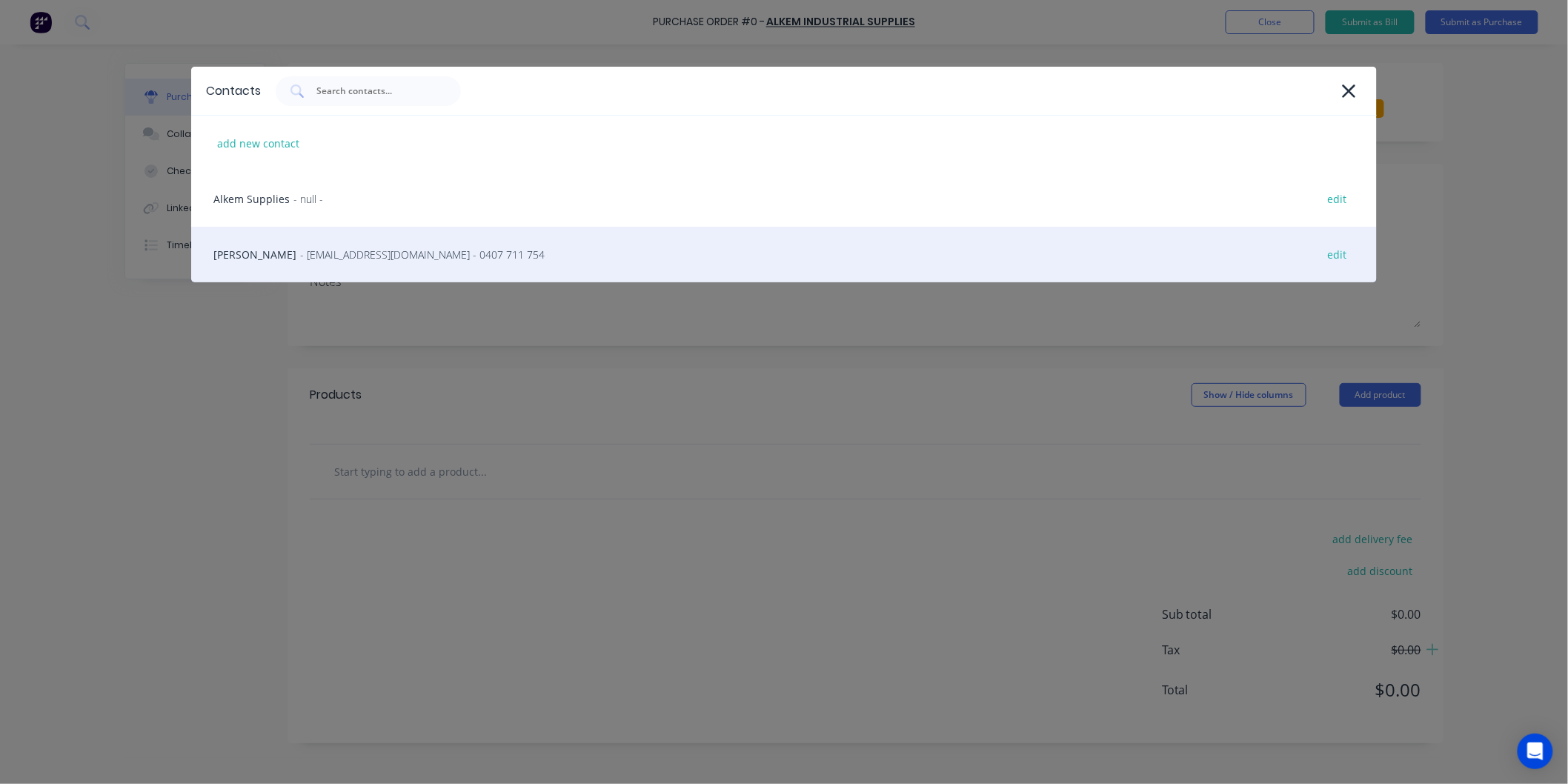
click at [321, 253] on span "- sales@alkem.com.au - 0407 711 754" at bounding box center [423, 254] width 245 height 15
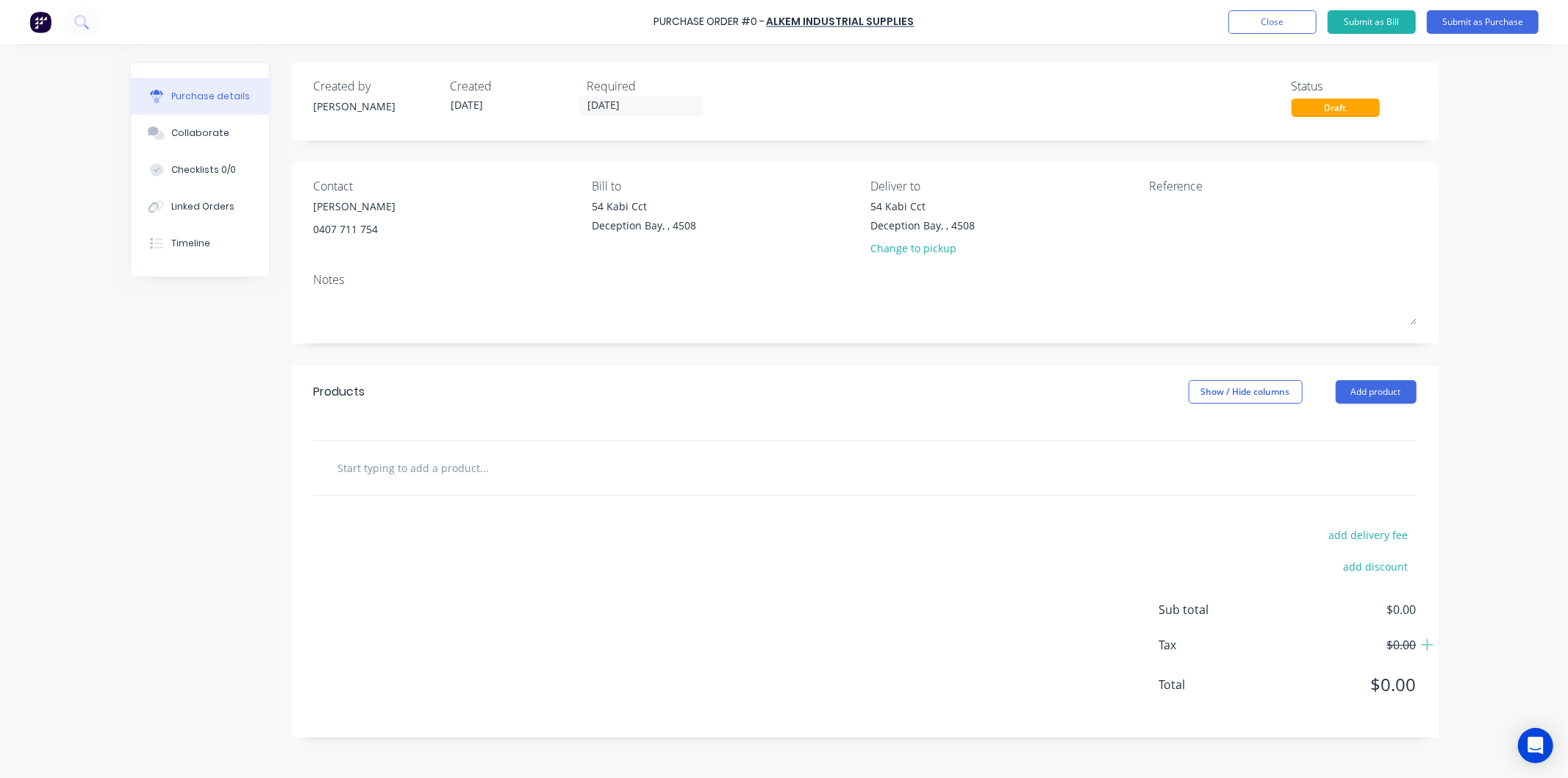
click at [429, 468] on input "text" at bounding box center [484, 467] width 294 height 29
paste input "591-3MAFB125 3M RIBBED BACK PAD & NUT 125MM $26.49"
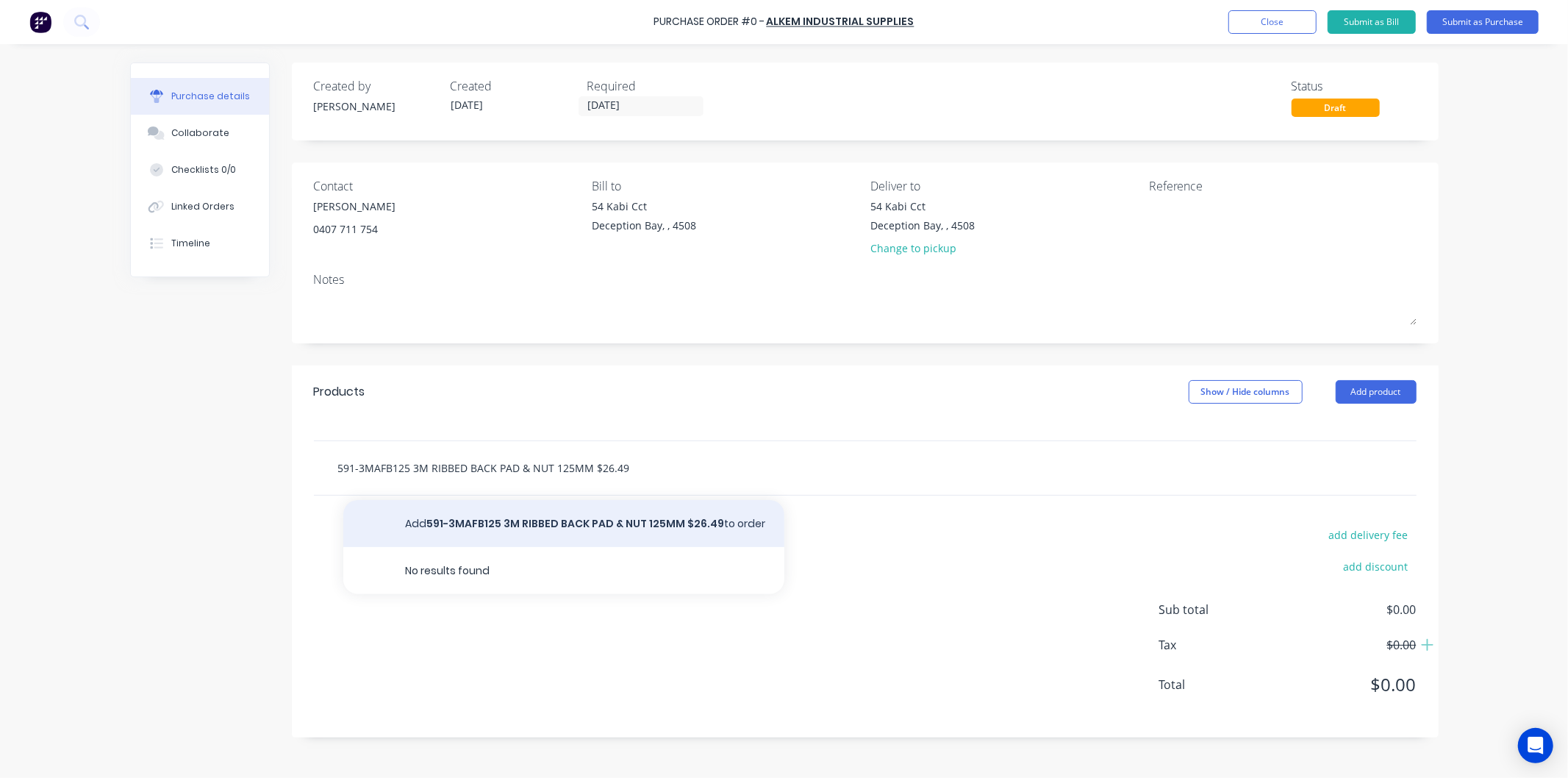
type input "591-3MAFB125 3M RIBBED BACK PAD & NUT 125MM $26.49"
click at [574, 519] on button "Add 591-3MAFB125 3M RIBBED BACK PAD & NUT 125MM $26.49 to order" at bounding box center [564, 523] width 441 height 47
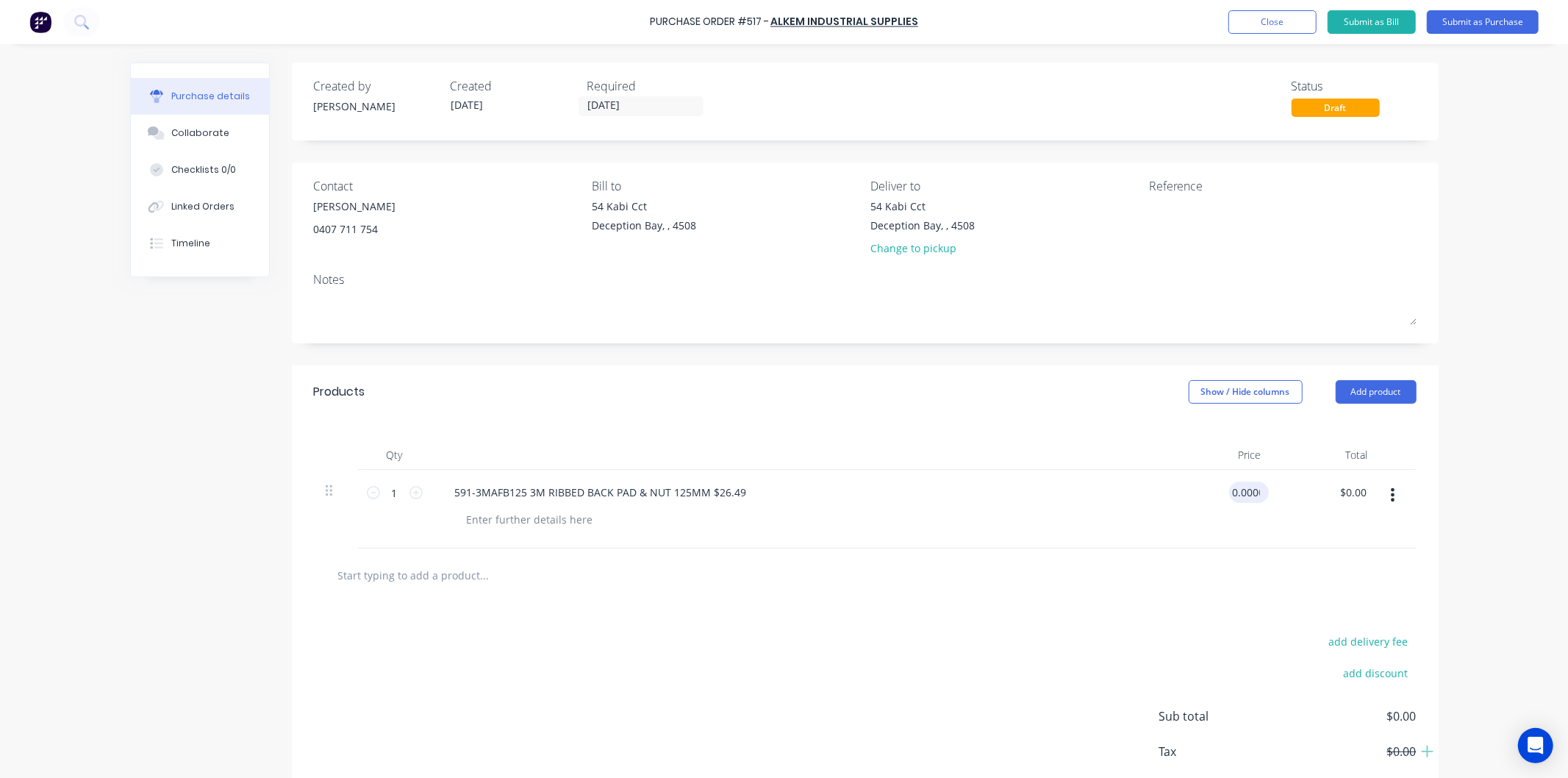
click at [1245, 485] on input "0.0000" at bounding box center [1245, 492] width 34 height 21
drag, startPoint x: 1260, startPoint y: 487, endPoint x: 1191, endPoint y: 495, distance: 69.5
click at [1191, 495] on div "$0.00 $0.00" at bounding box center [1220, 509] width 106 height 79
click at [1259, 491] on div "$0.00 $0.00" at bounding box center [1249, 492] width 40 height 21
drag, startPoint x: 1249, startPoint y: 524, endPoint x: 1252, endPoint y: 518, distance: 6.7
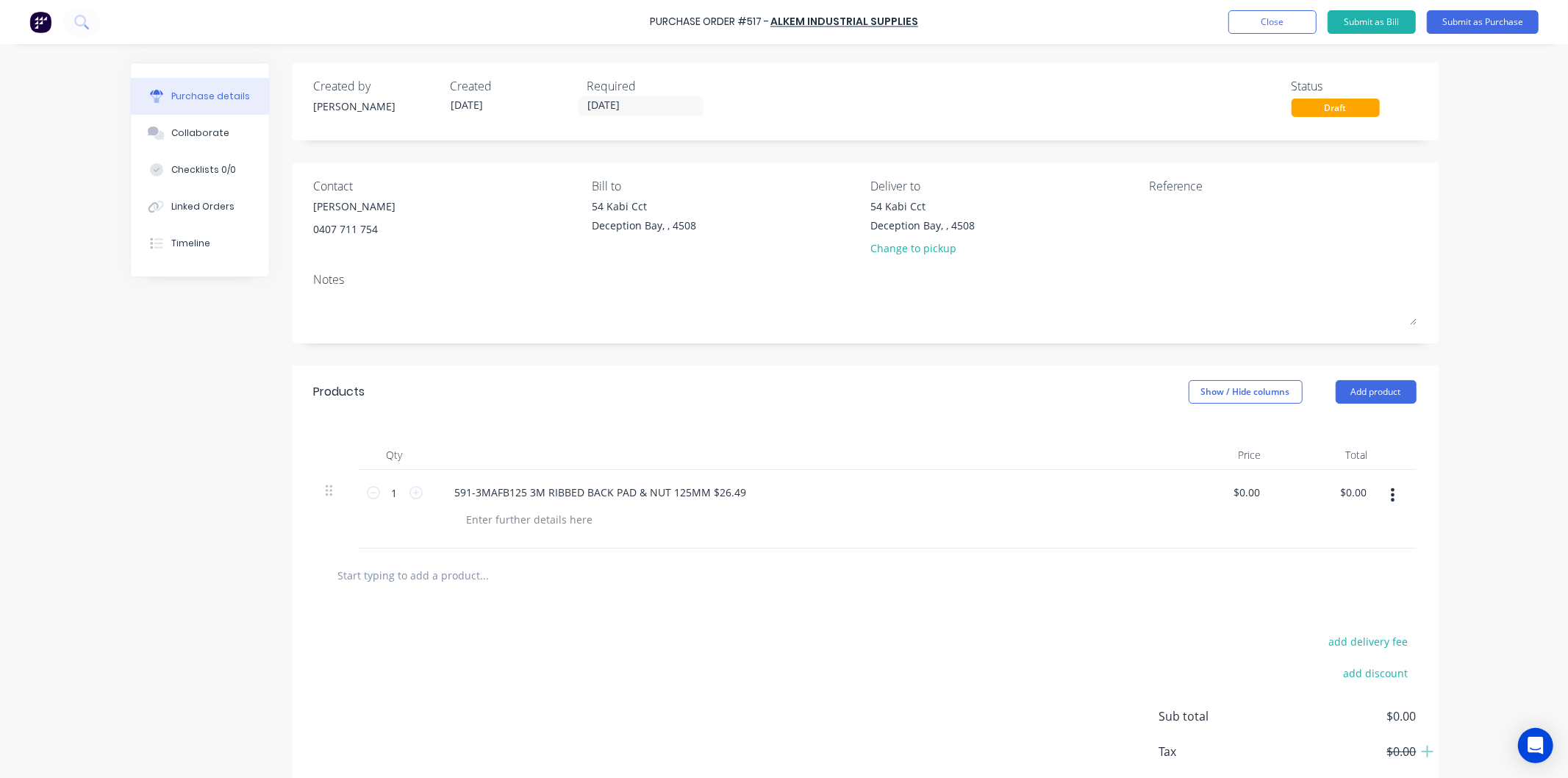
click at [1251, 524] on div "$0.00 $0.00" at bounding box center [1220, 509] width 106 height 79
type input "0"
click at [1249, 487] on input "0" at bounding box center [1252, 492] width 21 height 21
type input "$26.49"
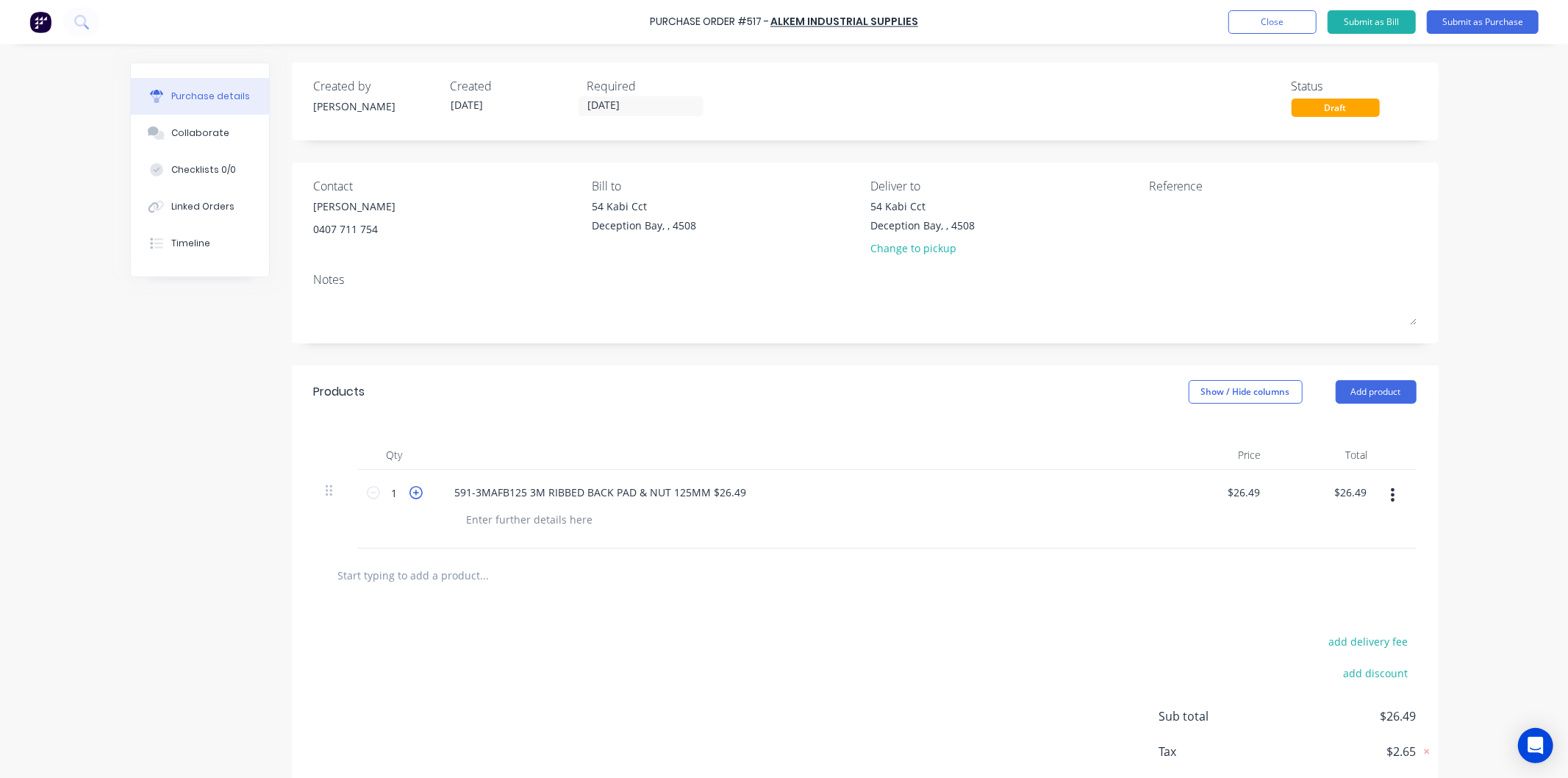
click at [410, 491] on icon at bounding box center [416, 492] width 13 height 13
type input "2"
type input "$52.98"
click at [410, 491] on icon at bounding box center [416, 492] width 13 height 13
type input "3"
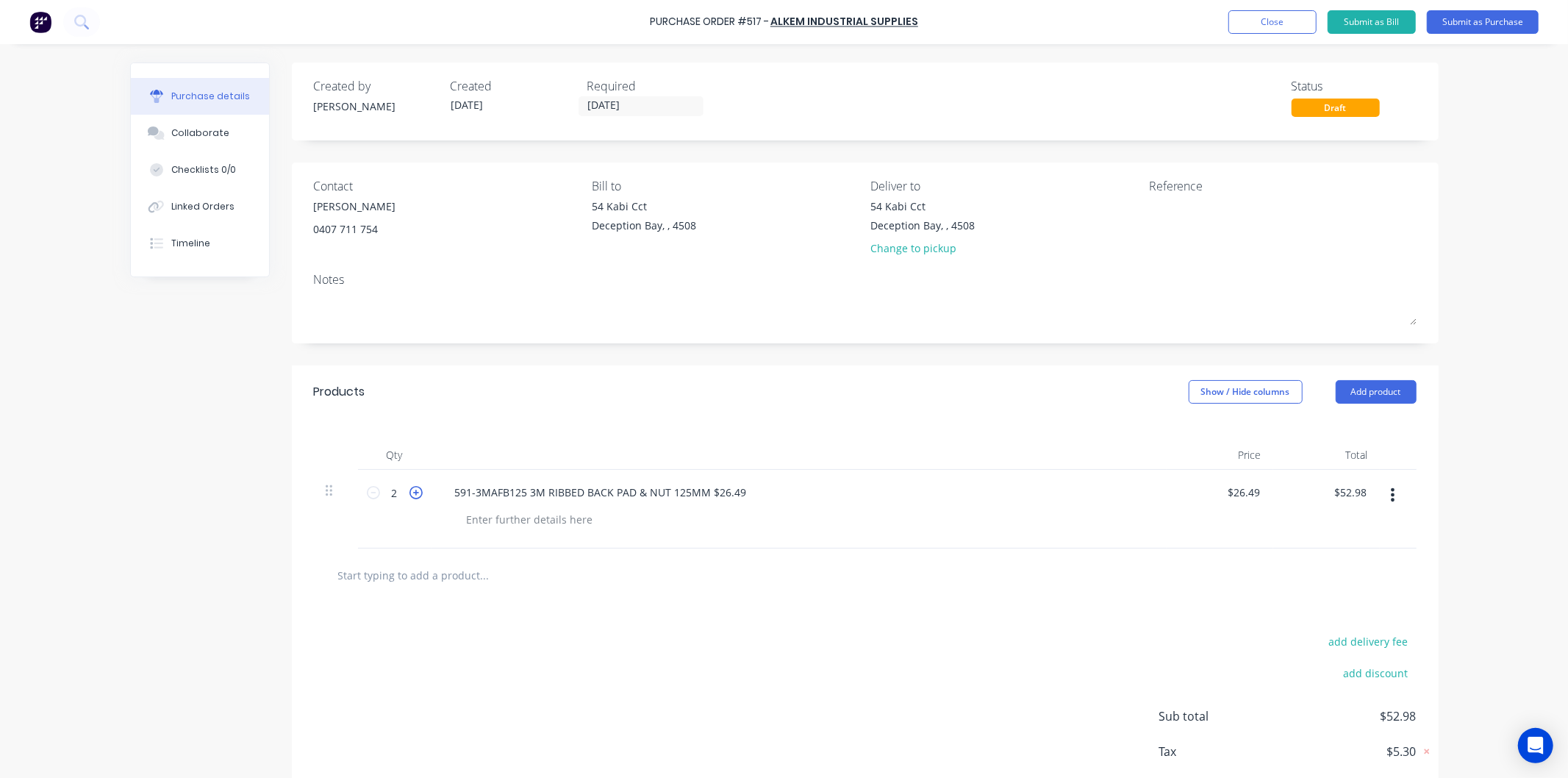
type input "$79.47"
click at [410, 491] on icon at bounding box center [416, 492] width 13 height 13
type input "4"
type input "$105.96"
click at [410, 494] on icon at bounding box center [416, 492] width 13 height 13
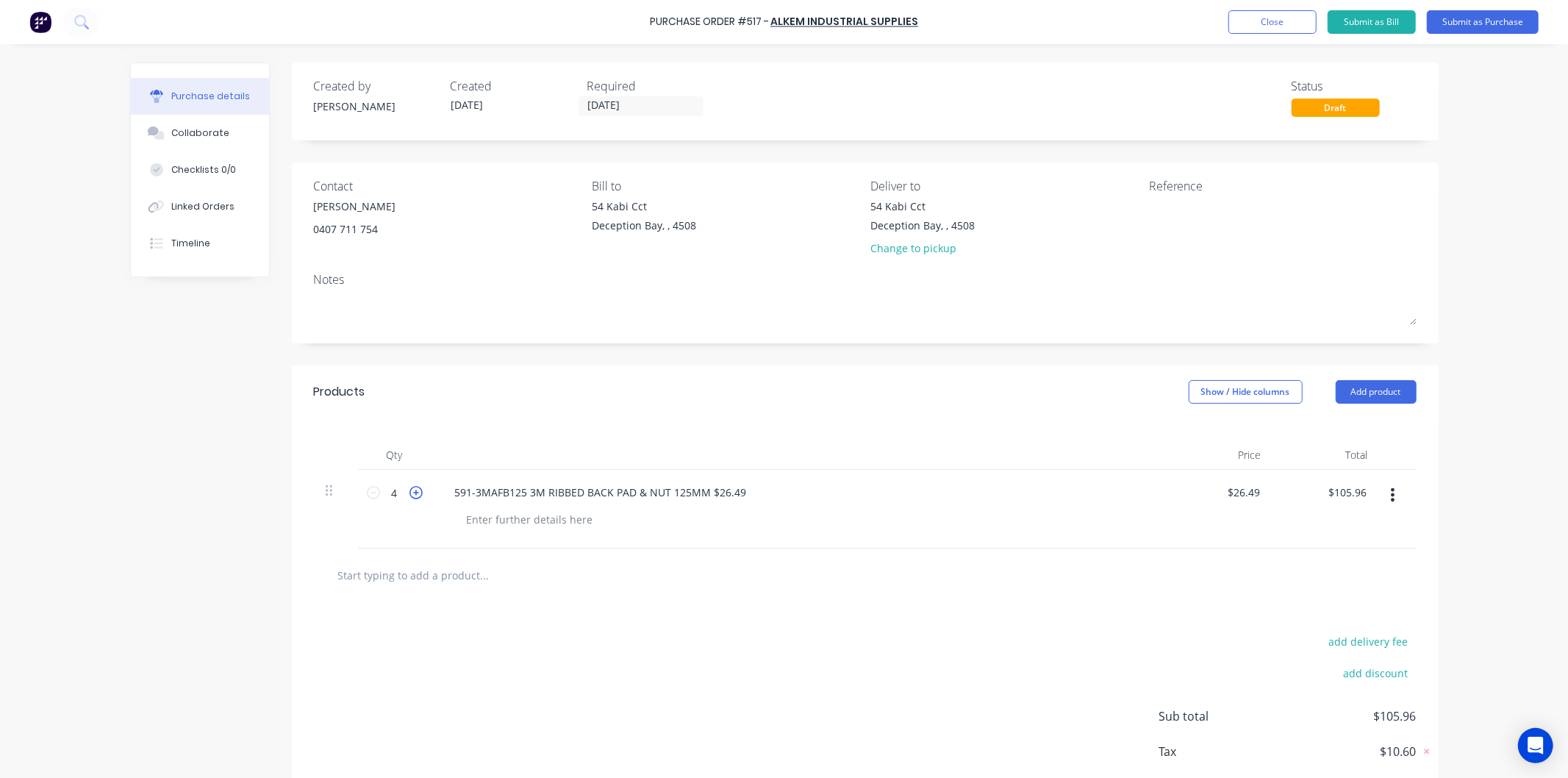
type input "5"
type input "$132.45"
click at [632, 534] on div "591-3MAFB125 3M RIBBED BACK PAD & NUT 125MM $26.49" at bounding box center [798, 509] width 735 height 79
click at [1478, 19] on button "Submit as Purchase" at bounding box center [1482, 22] width 112 height 24
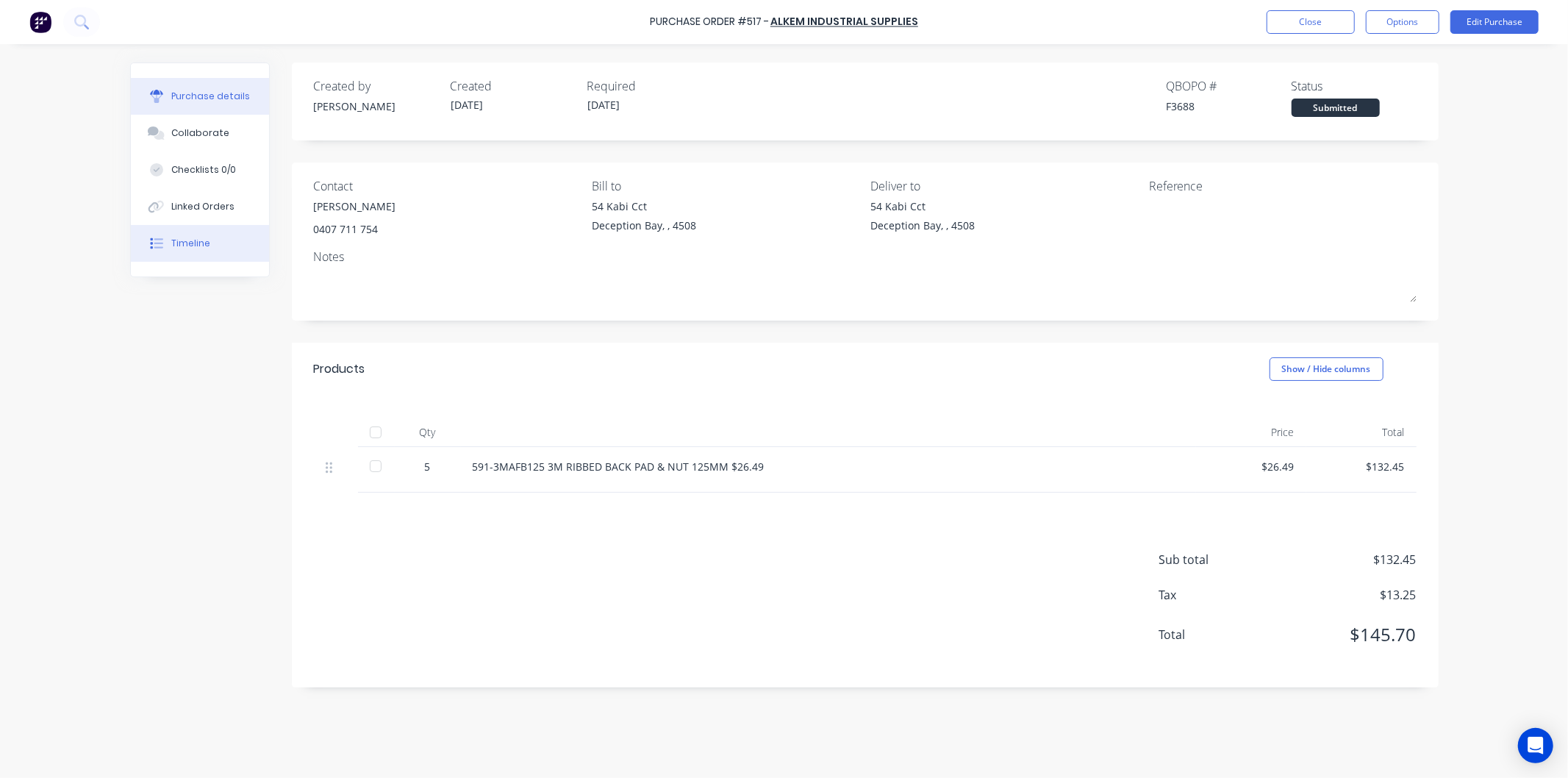
click at [193, 243] on div "Timeline" at bounding box center [190, 243] width 39 height 13
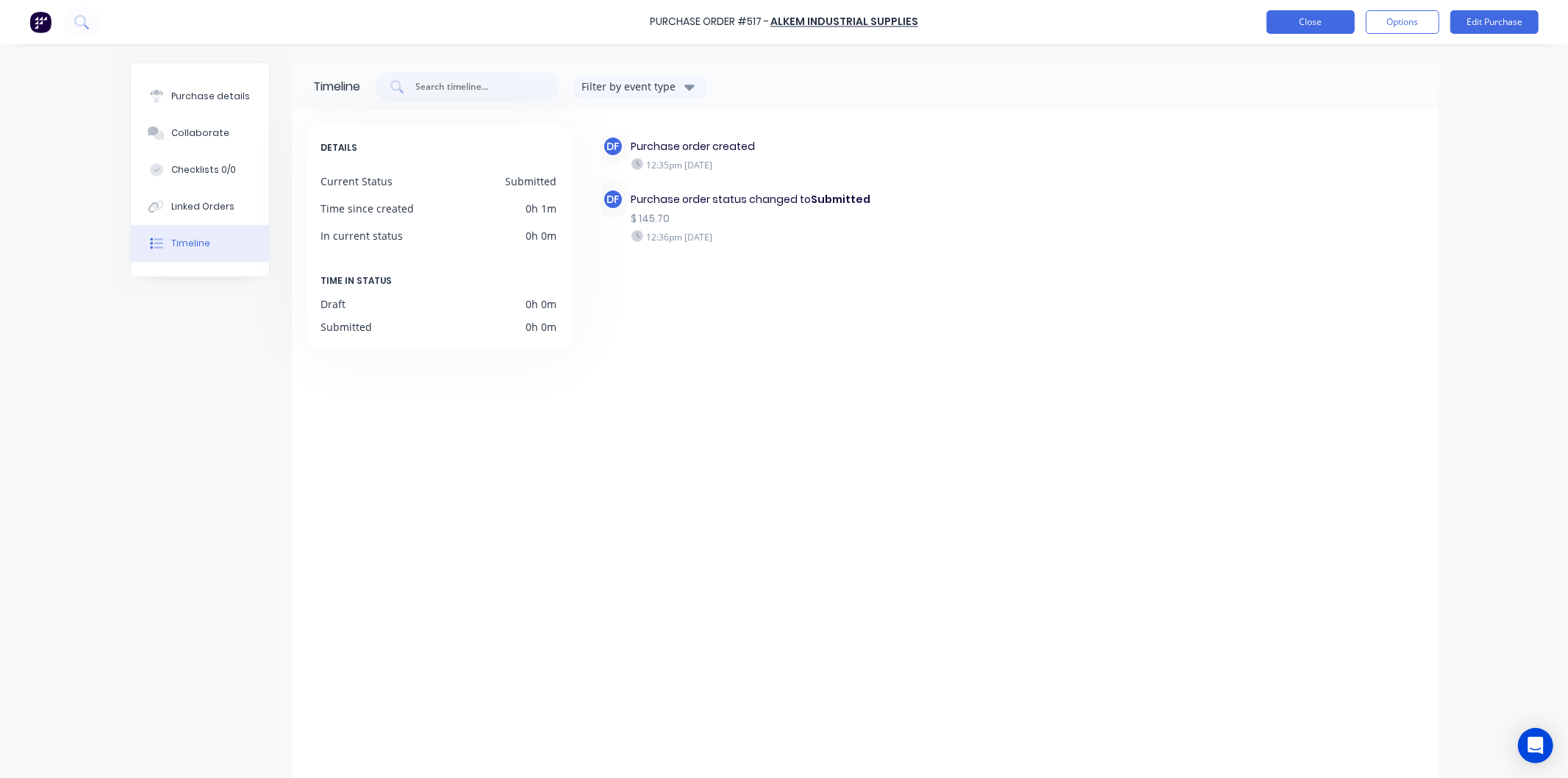
click at [1316, 21] on button "Close" at bounding box center [1310, 22] width 88 height 24
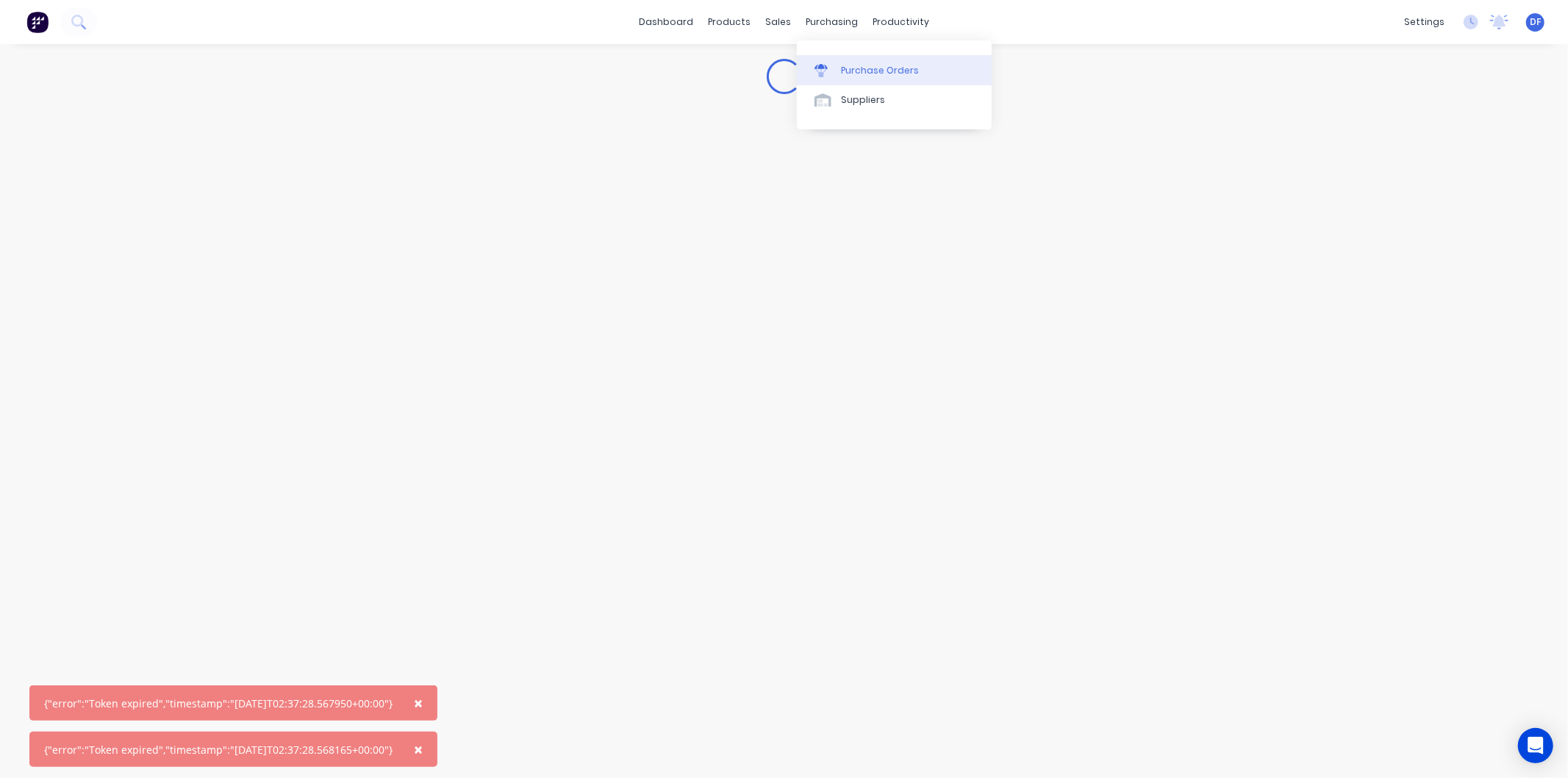
click at [865, 62] on link "Purchase Orders" at bounding box center [894, 70] width 195 height 29
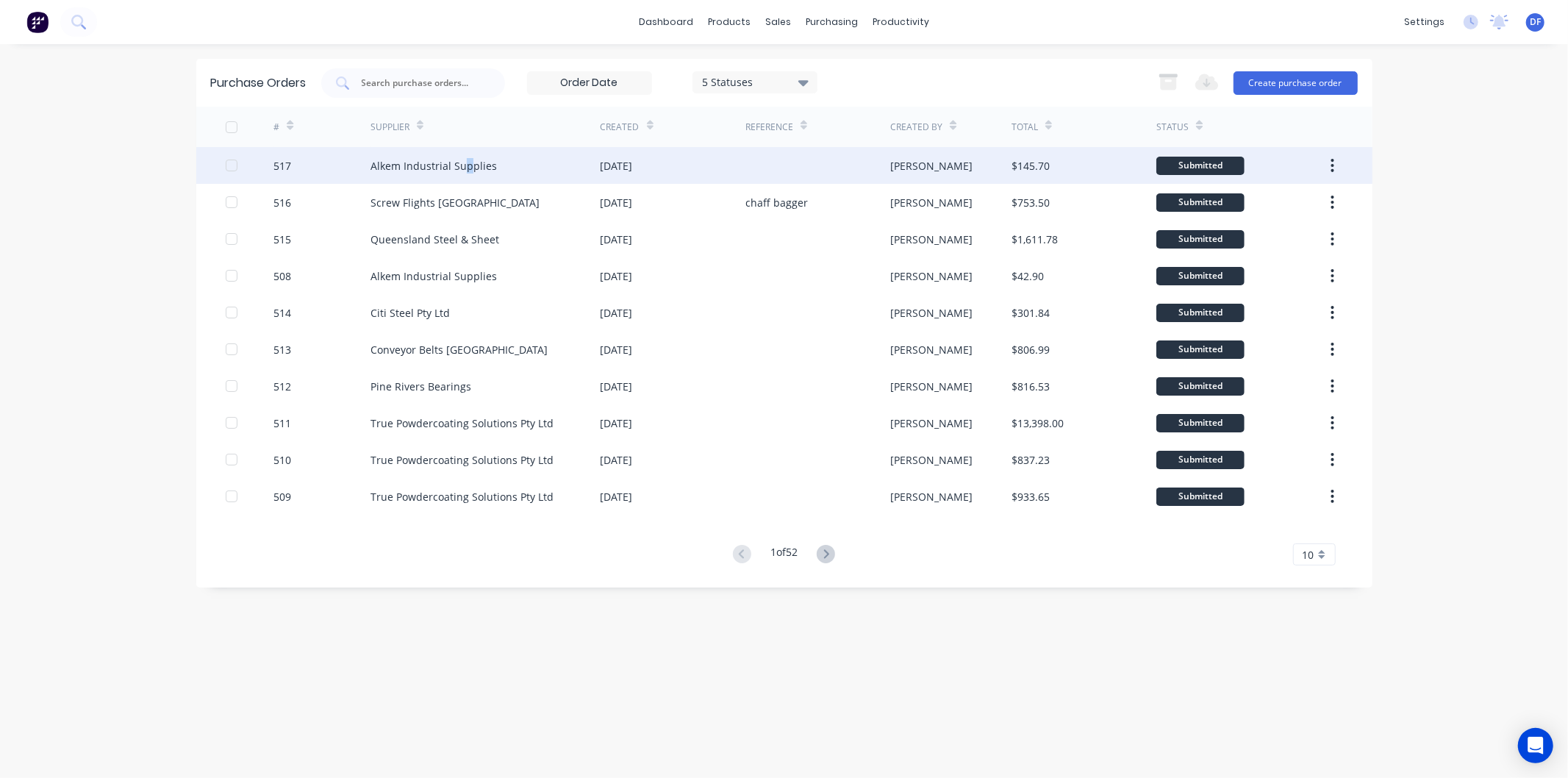
click at [466, 159] on div "Alkem Industrial Supplies" at bounding box center [433, 165] width 126 height 15
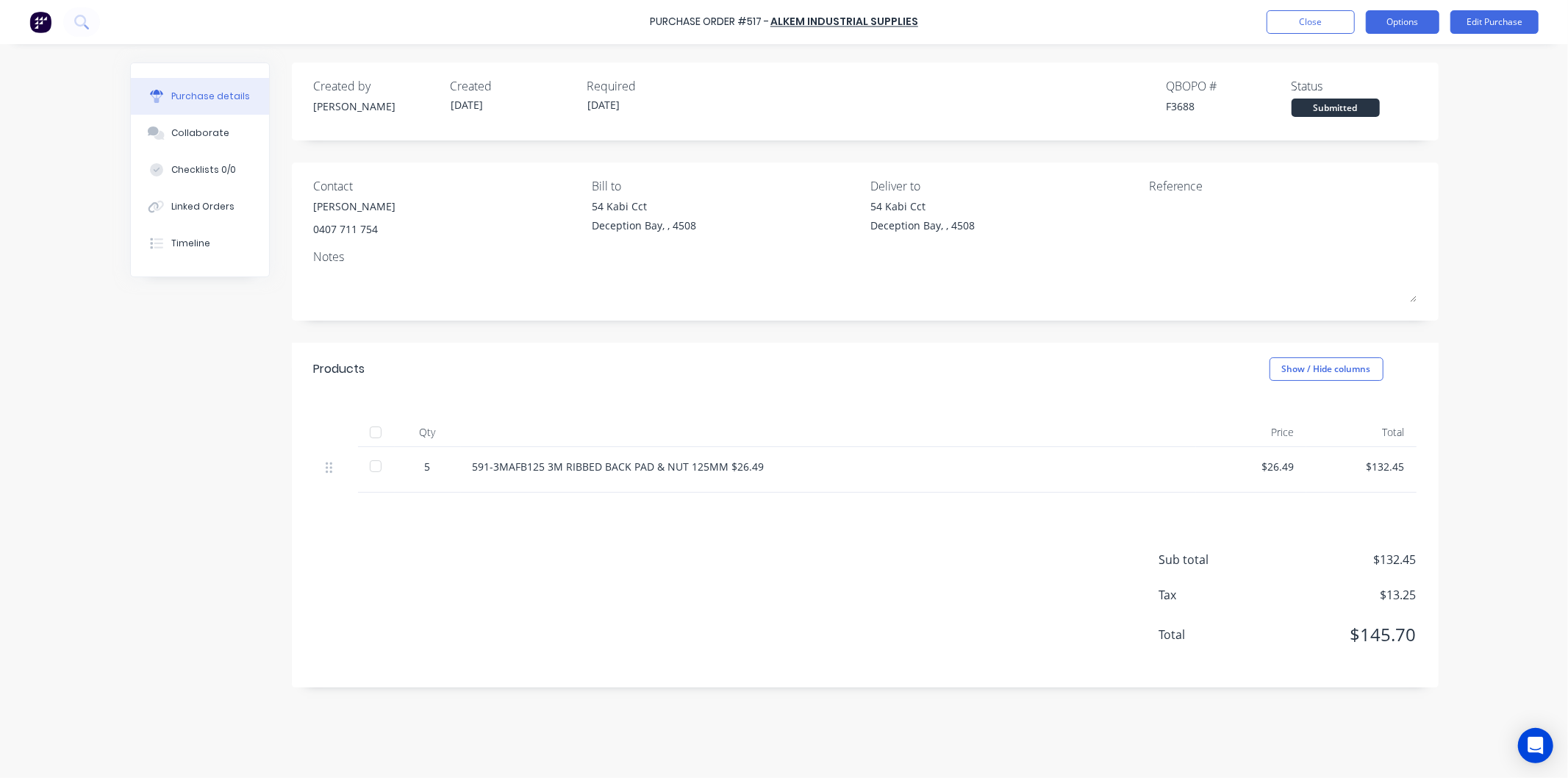
click at [1394, 17] on button "Options" at bounding box center [1402, 22] width 74 height 24
click at [1367, 53] on div "Print / Email" at bounding box center [1369, 59] width 113 height 21
click at [1340, 90] on div "With pricing" at bounding box center [1369, 89] width 113 height 21
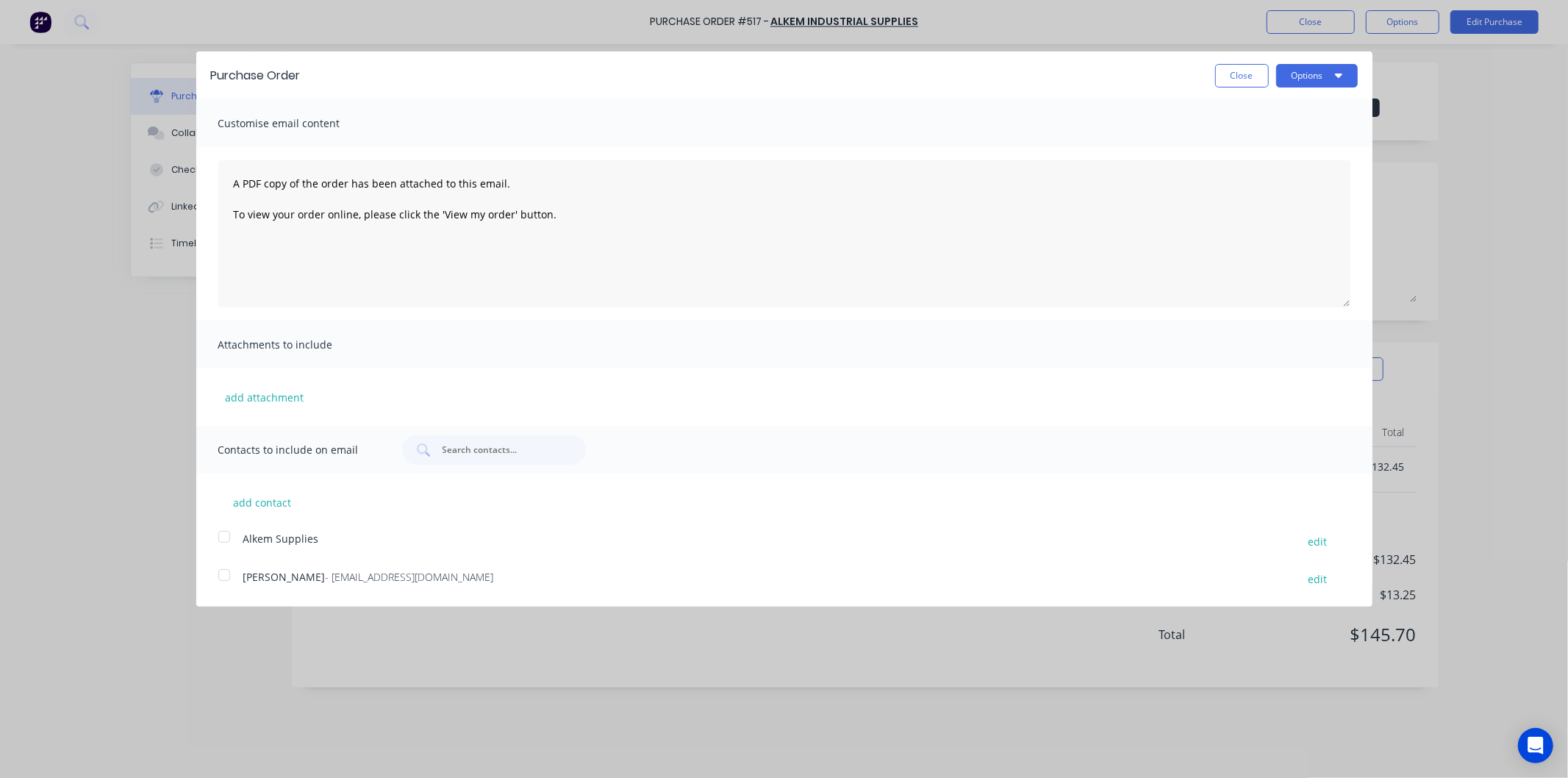
click at [221, 573] on div at bounding box center [224, 575] width 29 height 29
click at [1297, 67] on button "Options" at bounding box center [1317, 76] width 82 height 24
click at [1244, 133] on div "Email" at bounding box center [1287, 142] width 113 height 21
